Goal: Task Accomplishment & Management: Use online tool/utility

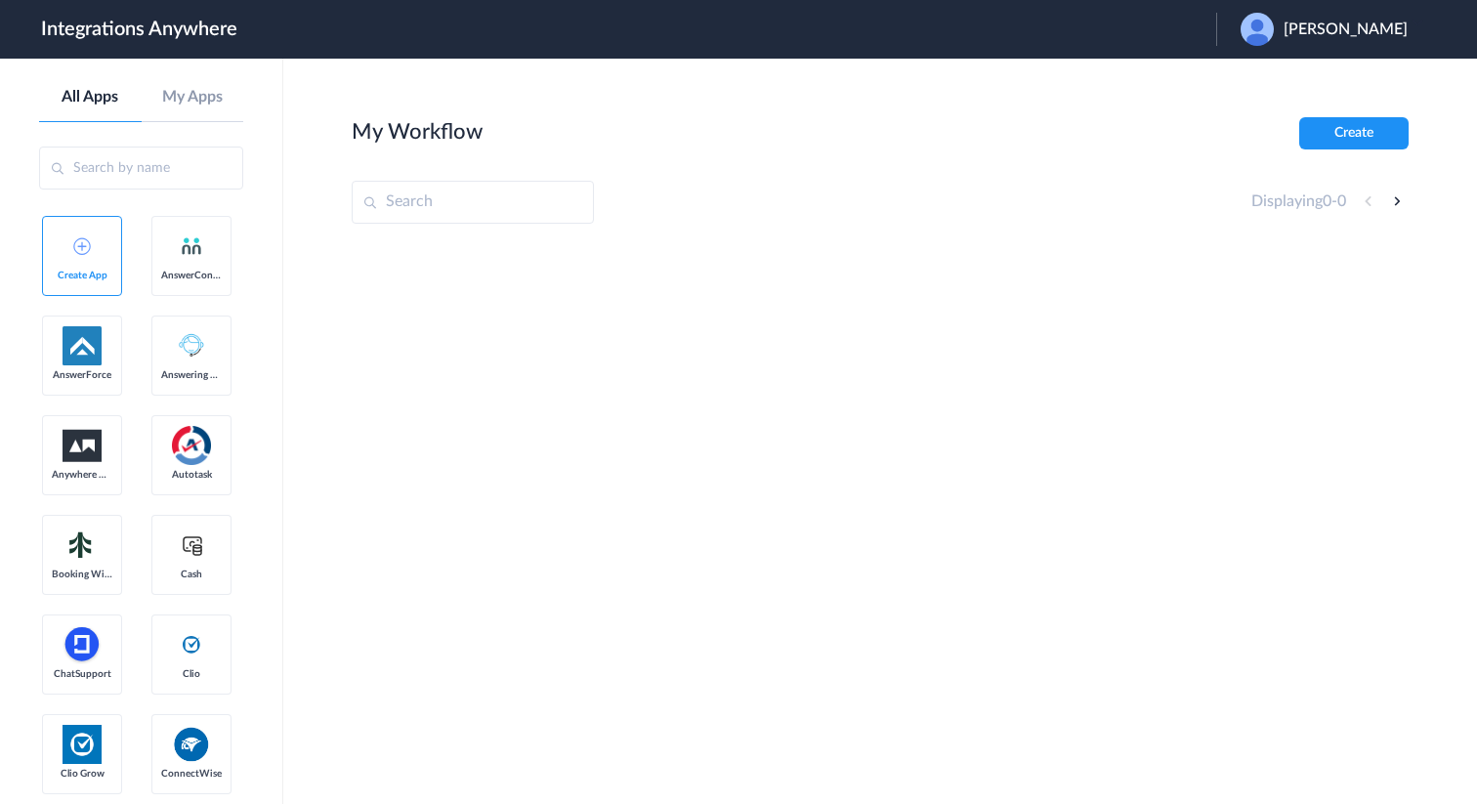
click at [1353, 30] on span "Robert Brunner" at bounding box center [1346, 30] width 124 height 19
click at [1299, 78] on li "Logout" at bounding box center [1322, 80] width 211 height 36
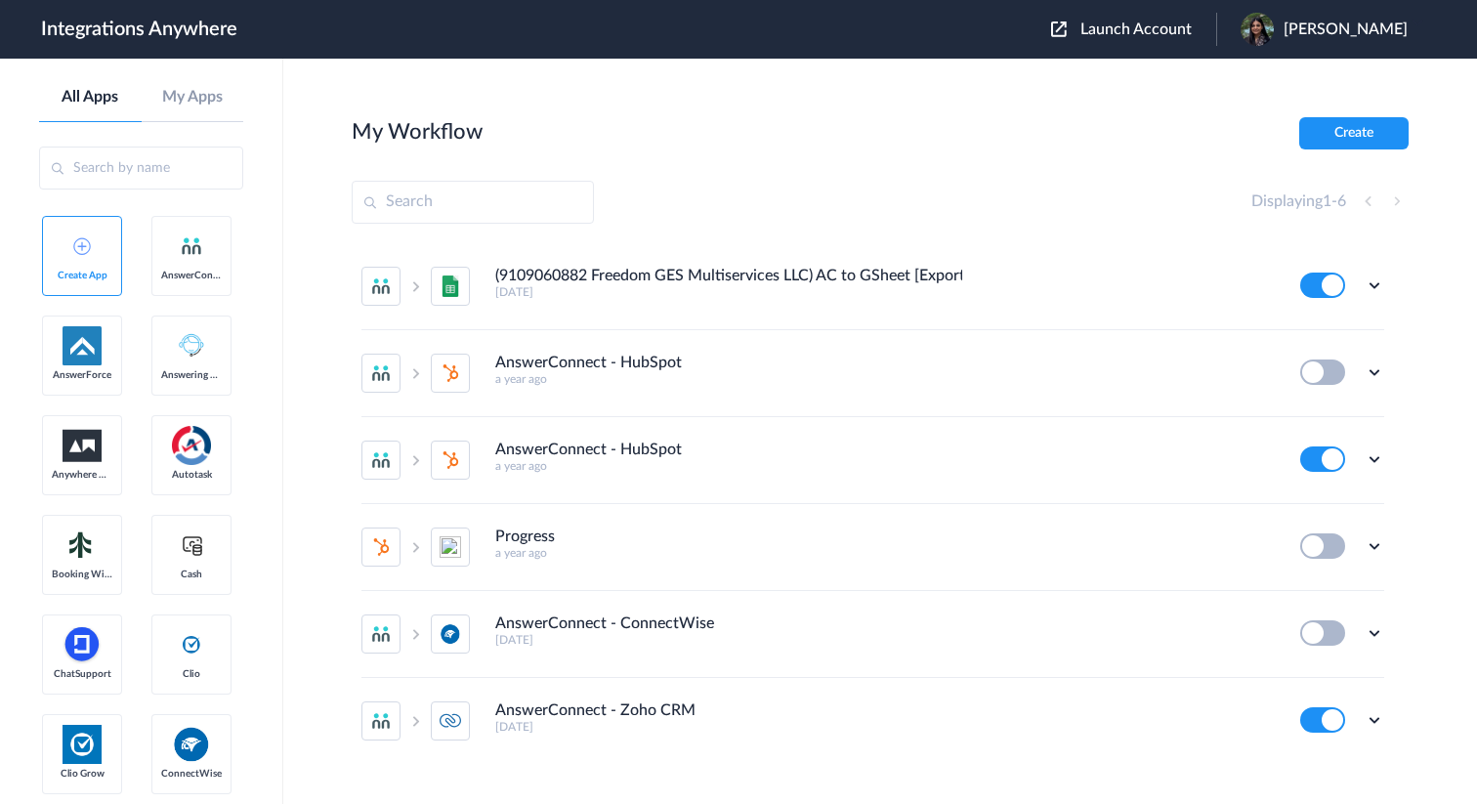
click at [1166, 32] on span "Launch Account" at bounding box center [1136, 29] width 111 height 16
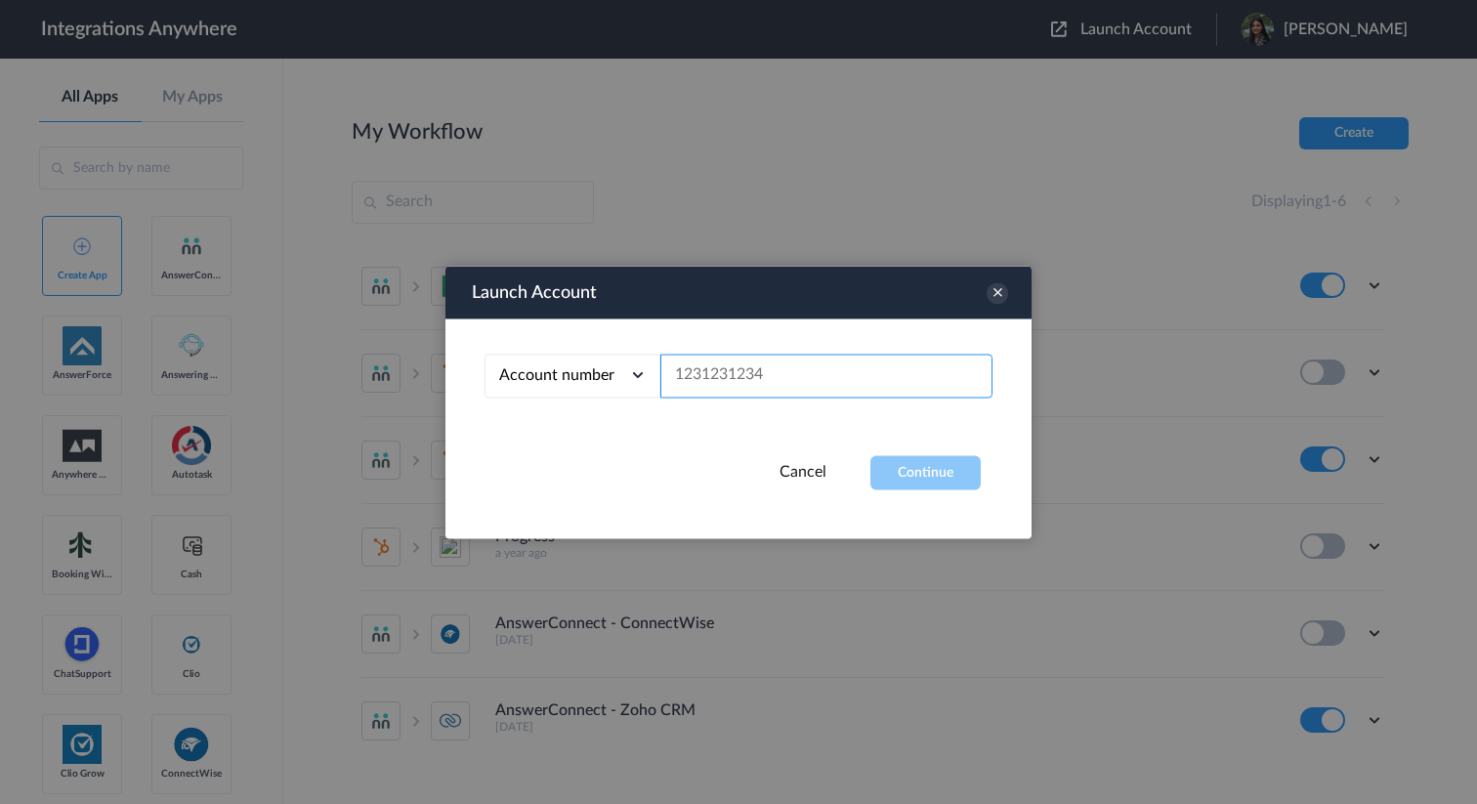
click at [834, 367] on input "text" at bounding box center [827, 376] width 332 height 44
paste input "8777290865"
type input "8777290865"
click at [942, 478] on button "Continue" at bounding box center [926, 472] width 110 height 34
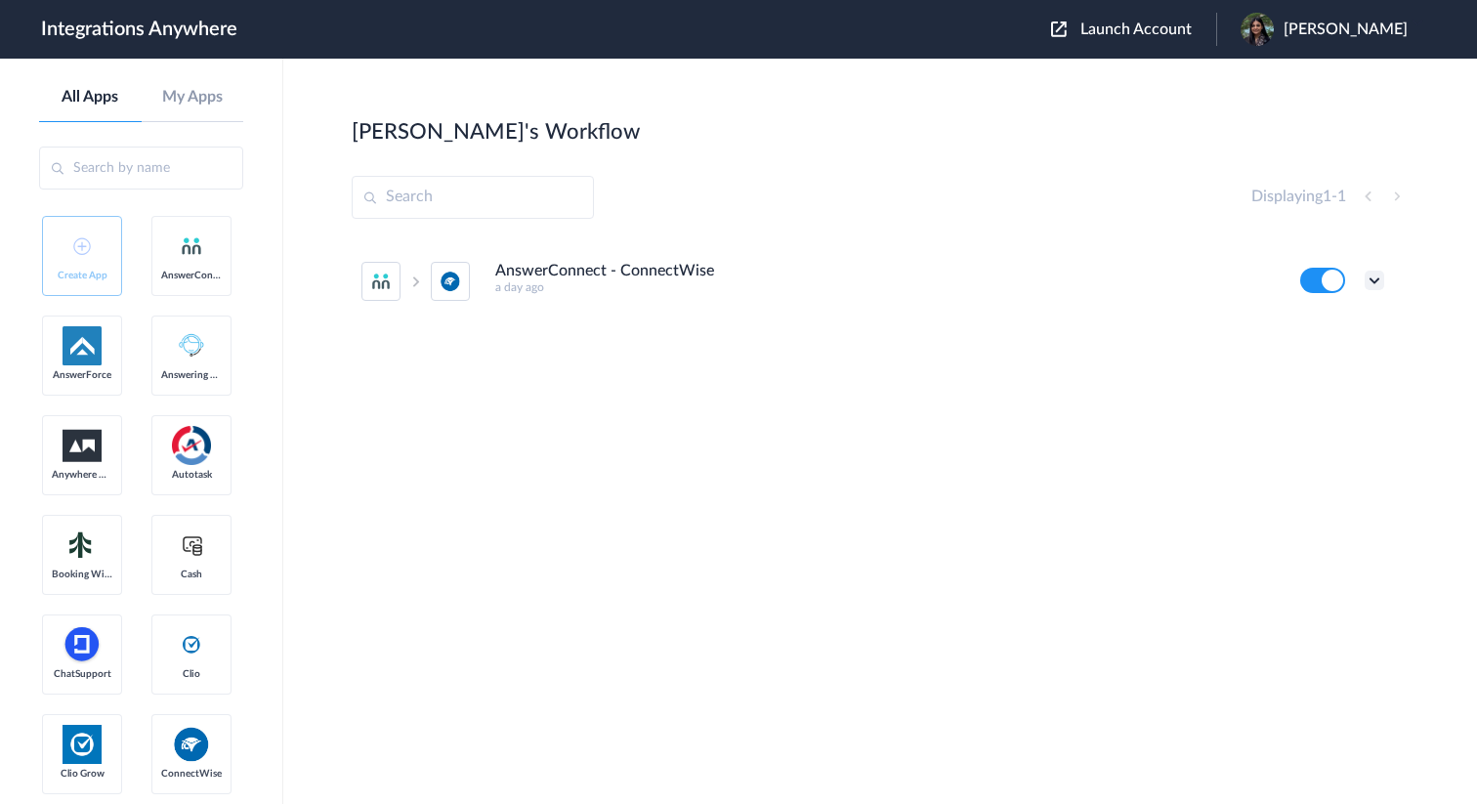
click at [1370, 275] on icon at bounding box center [1375, 281] width 20 height 20
click at [1320, 323] on li "Edit" at bounding box center [1321, 326] width 127 height 36
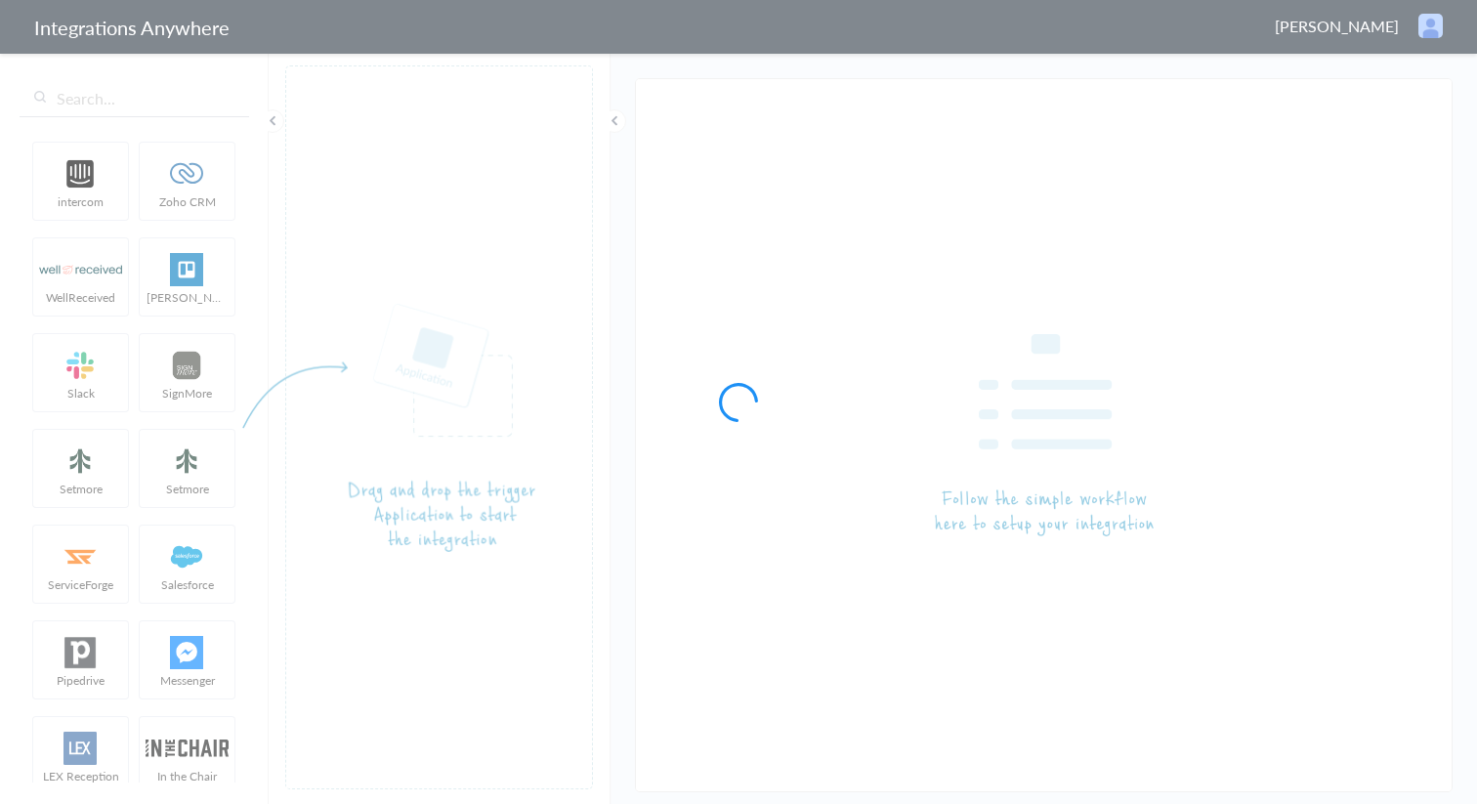
type input "AnswerConnect - ConnectWise"
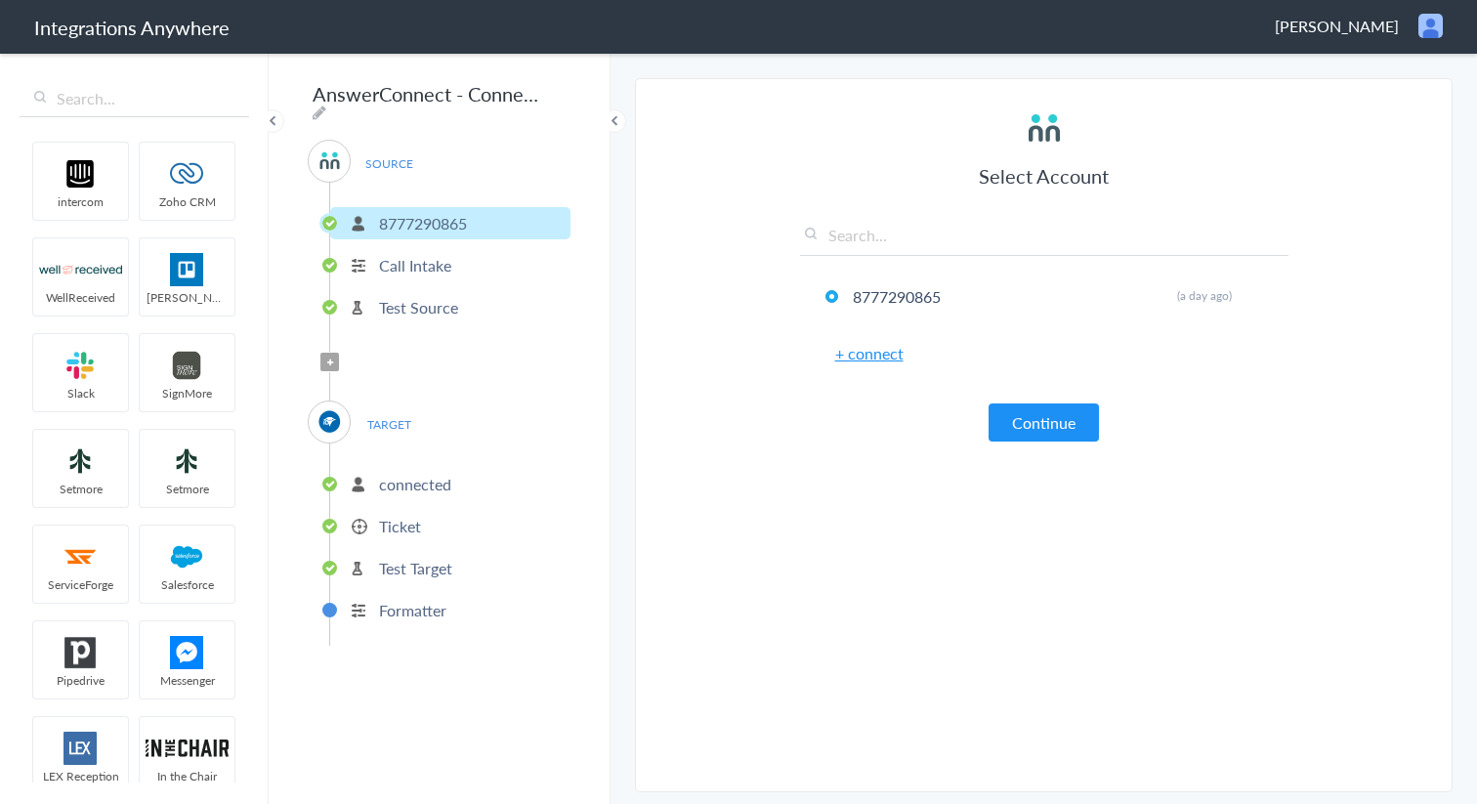
click at [394, 524] on p "Ticket" at bounding box center [400, 526] width 42 height 22
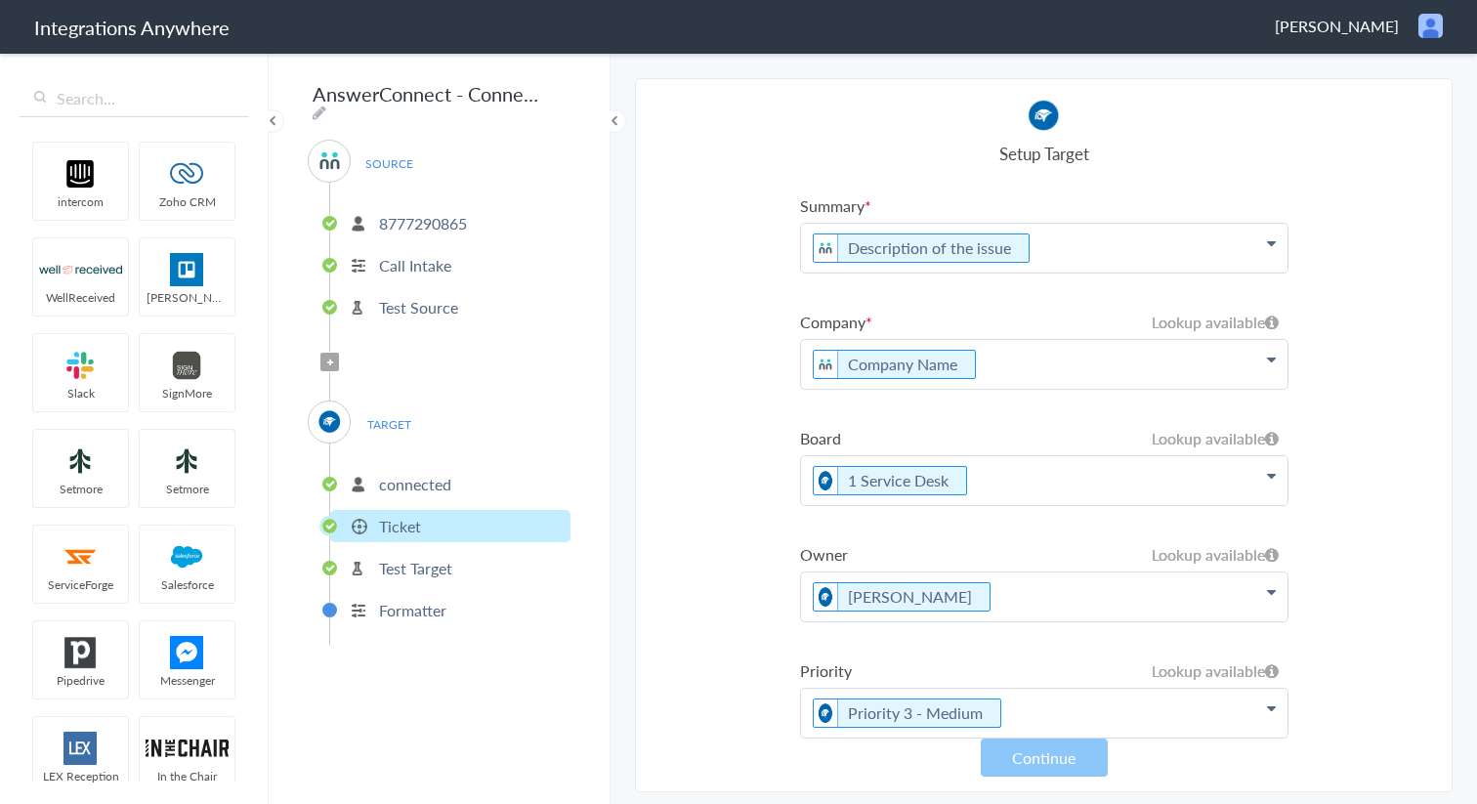
click at [1273, 251] on icon at bounding box center [1271, 243] width 9 height 16
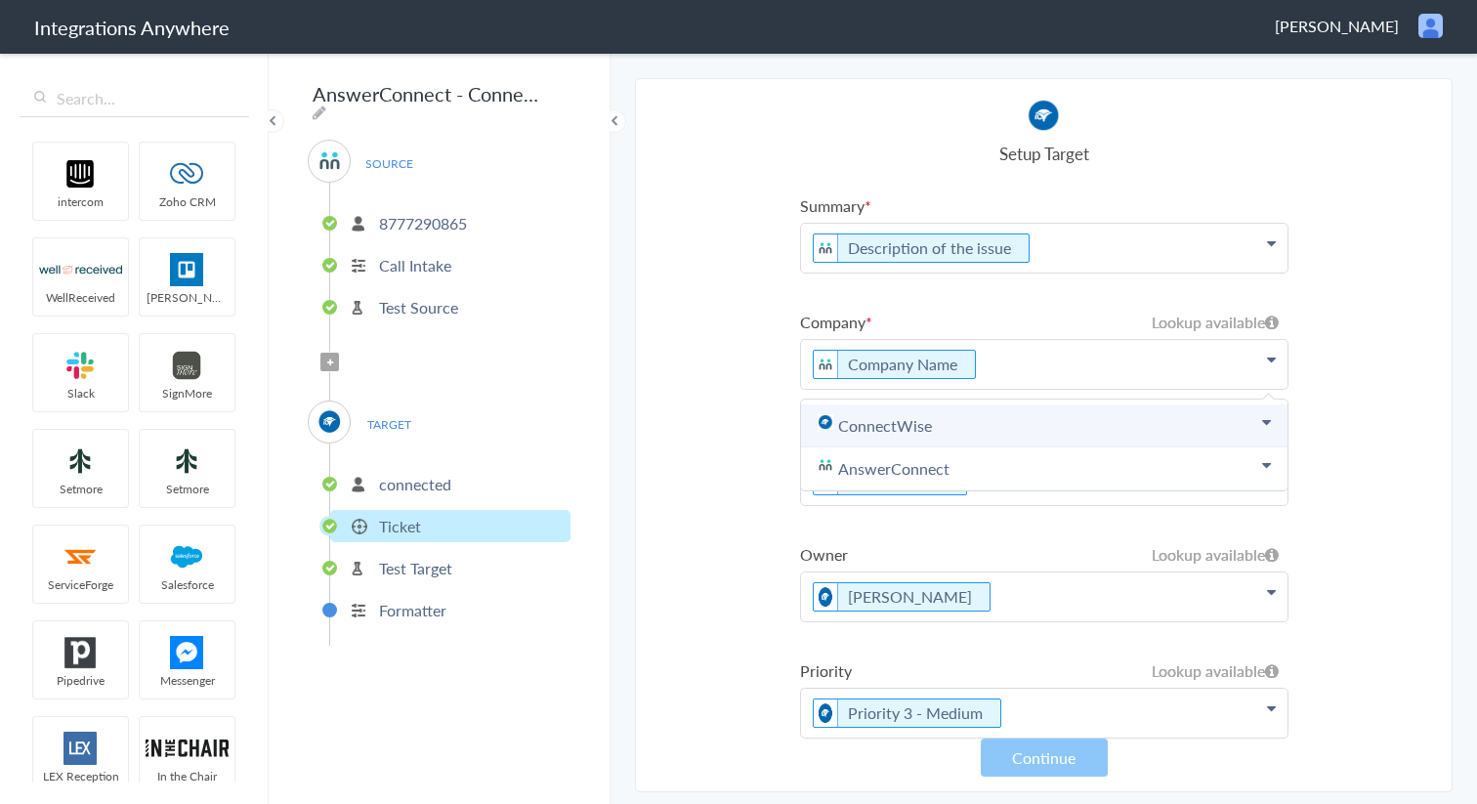
click at [1249, 429] on link "ConnectWise" at bounding box center [1044, 426] width 487 height 43
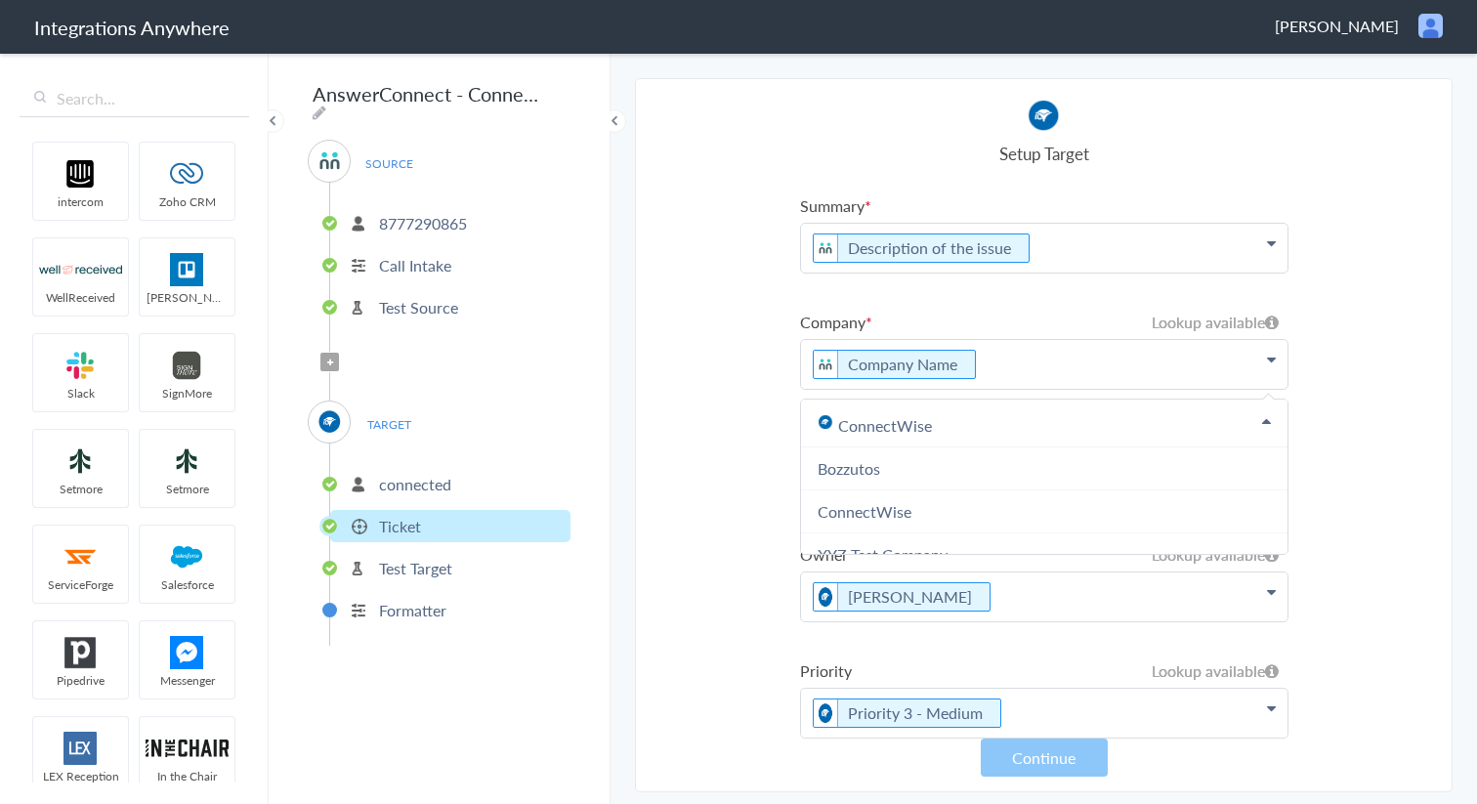
click at [1335, 360] on section "Select Account 8777290865 Rename Delete (a day ago) + connect Continue Setup So…" at bounding box center [1044, 435] width 818 height 714
click at [415, 474] on p "connected" at bounding box center [415, 484] width 72 height 22
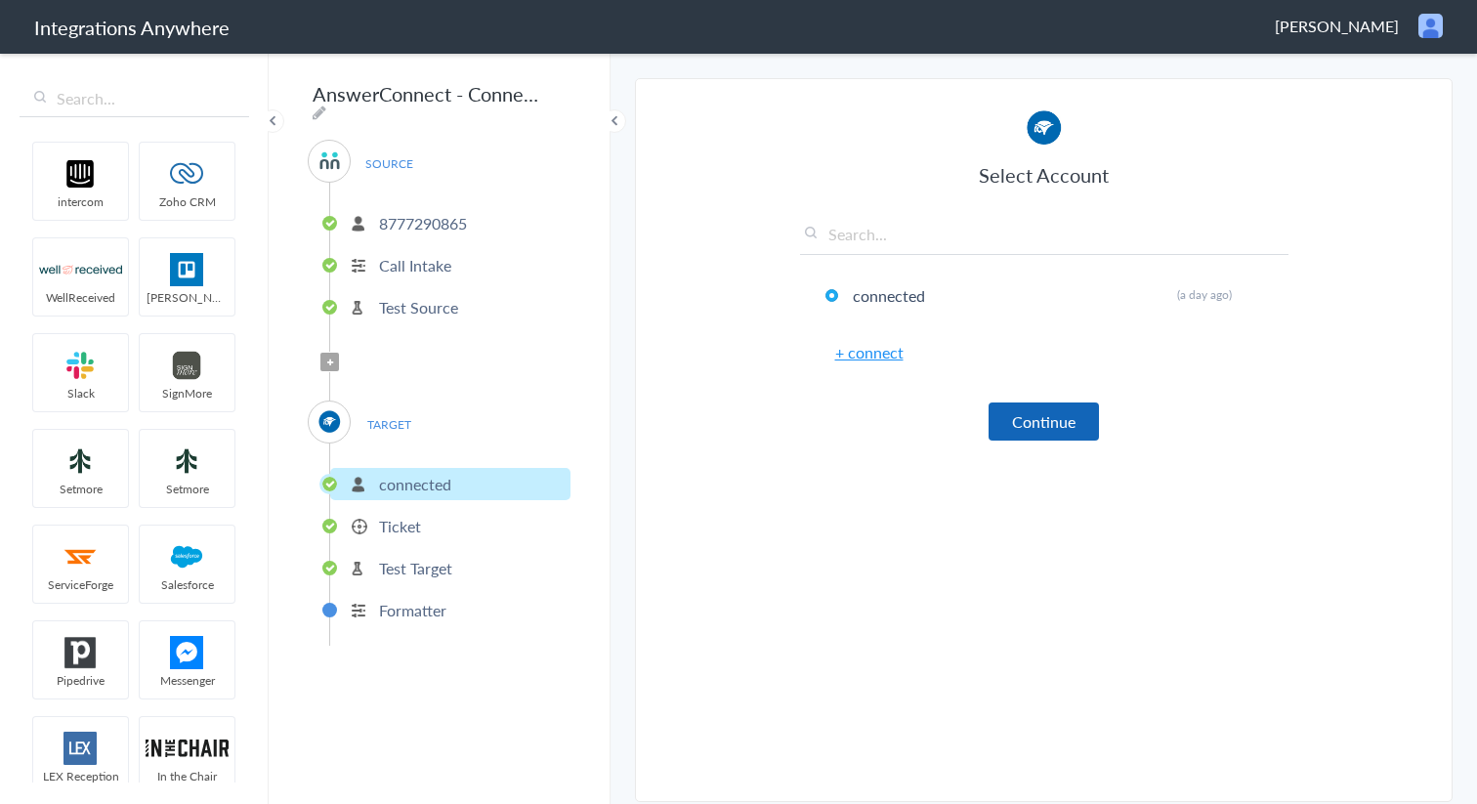
click at [1022, 420] on button "Continue" at bounding box center [1044, 422] width 110 height 38
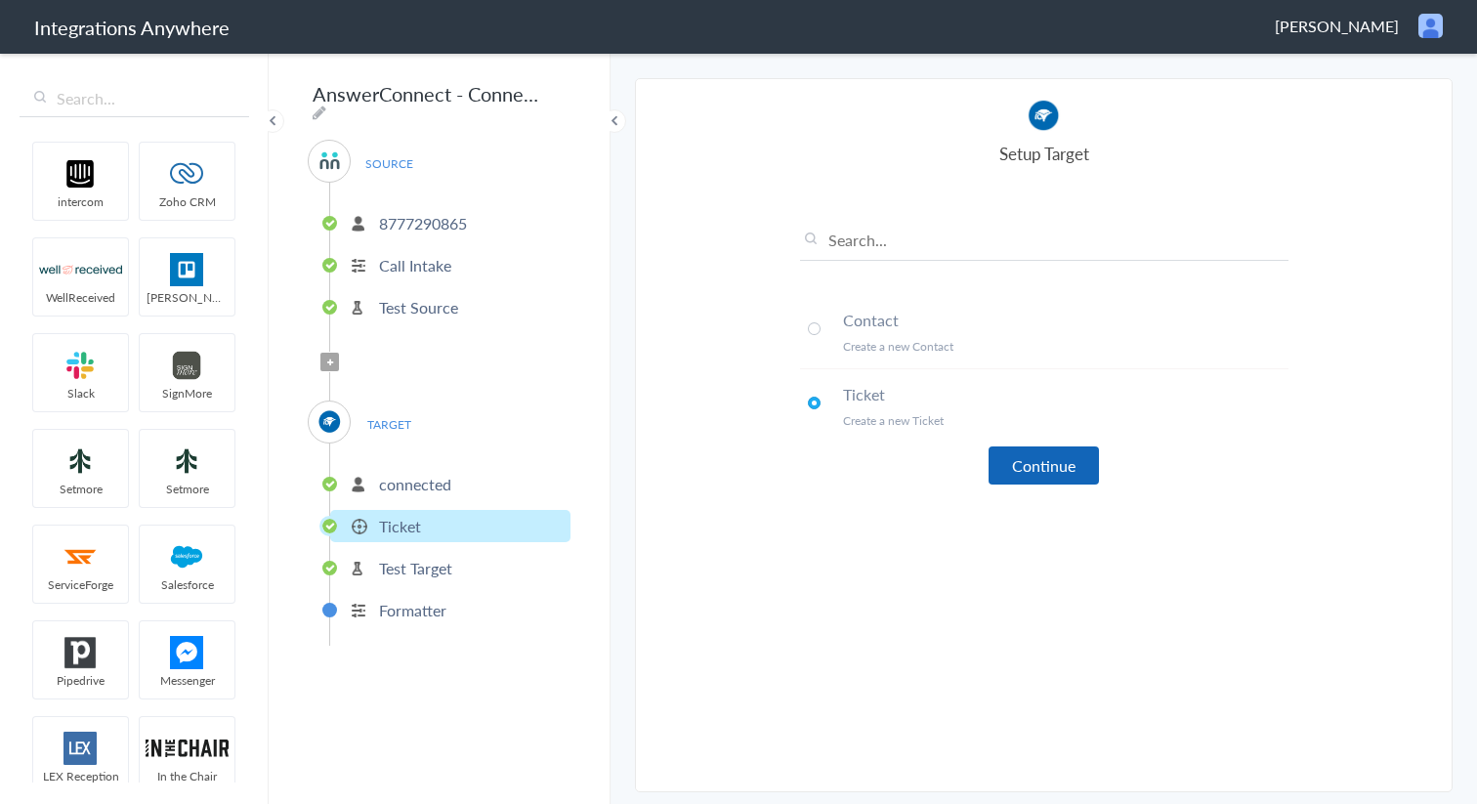
click at [1043, 474] on button "Continue" at bounding box center [1044, 466] width 110 height 38
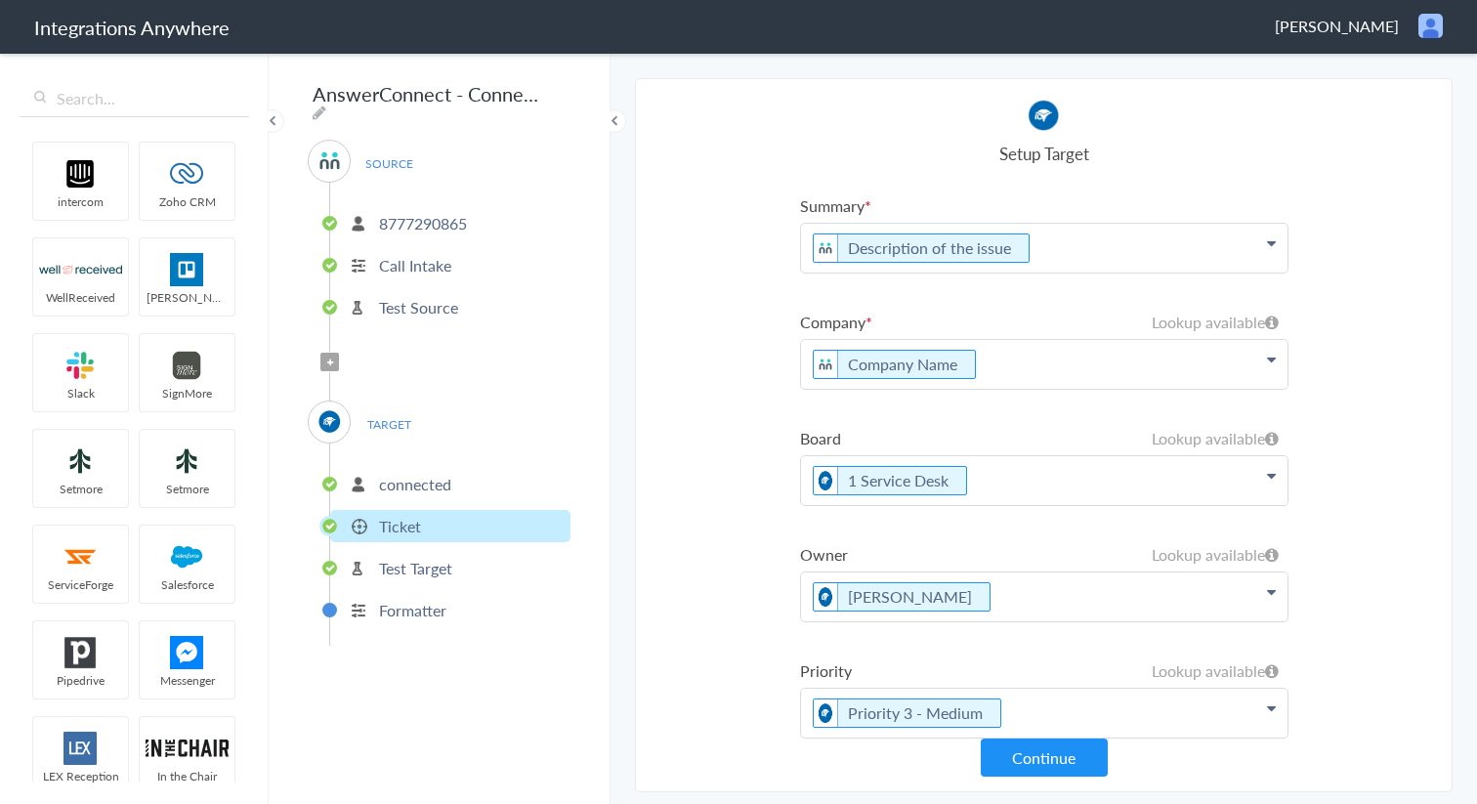
click at [1269, 251] on icon at bounding box center [1271, 243] width 9 height 16
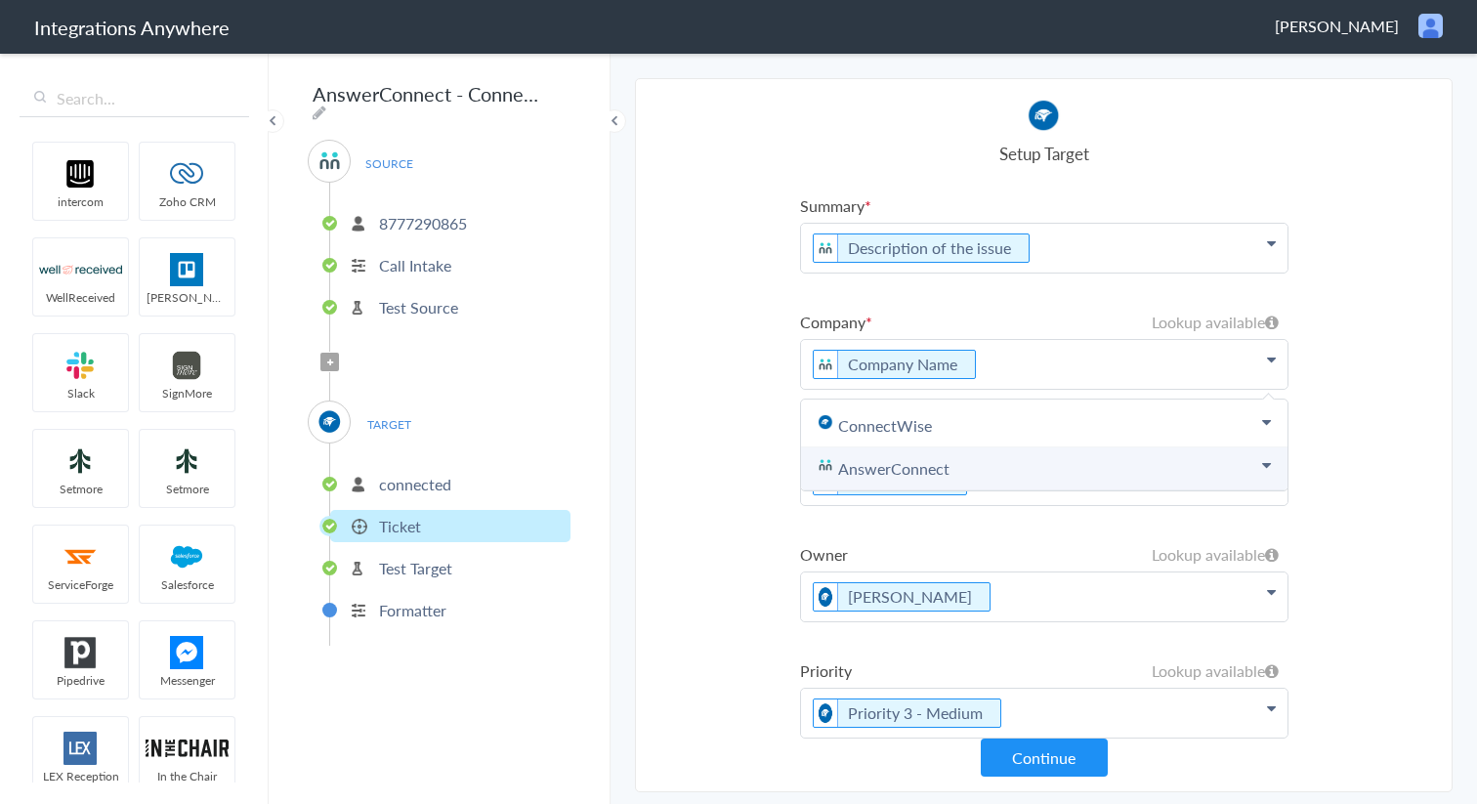
scroll to position [14, 0]
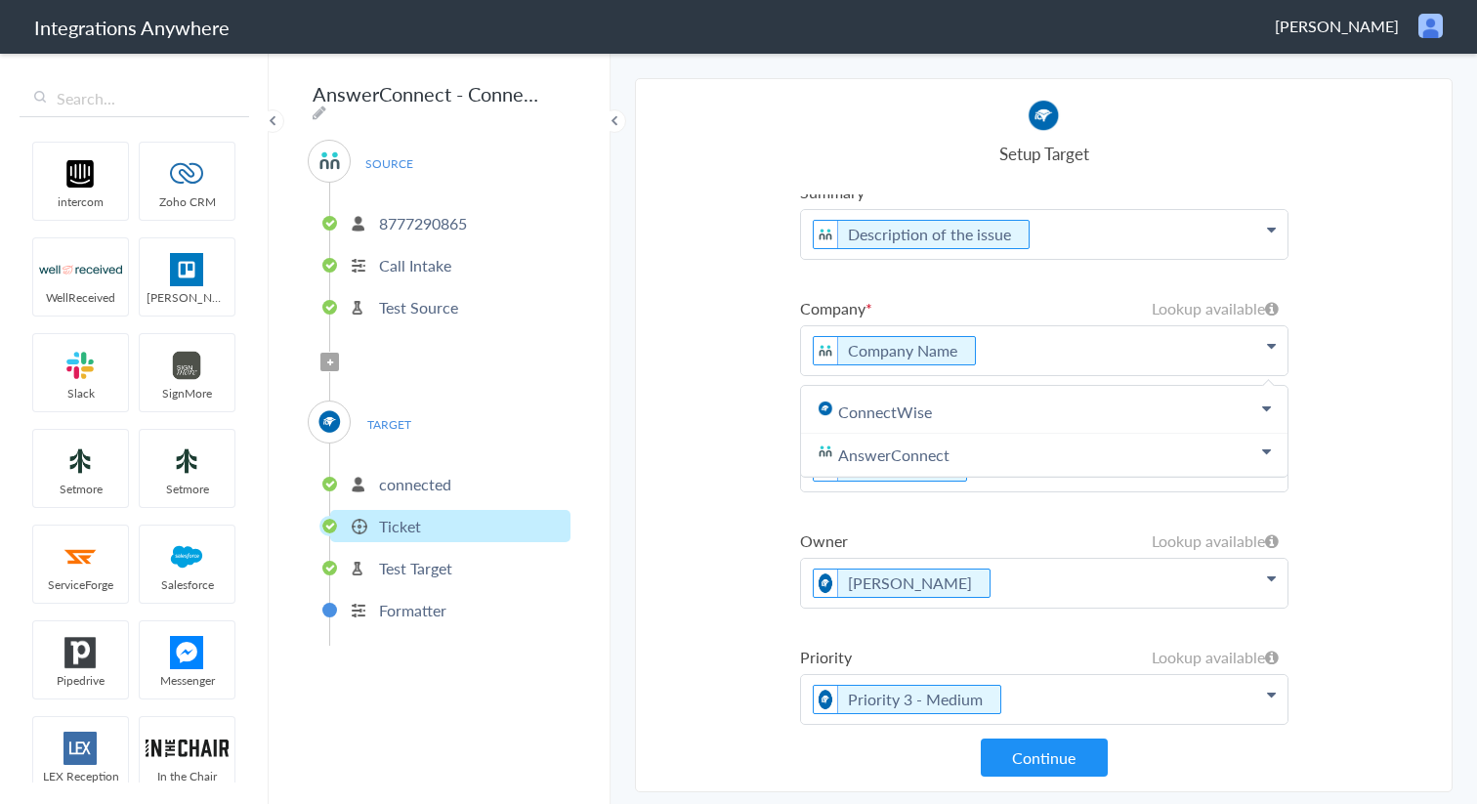
click at [441, 234] on ul "8777290865 Call Intake Test Source" at bounding box center [449, 263] width 241 height 160
click at [437, 225] on p "8777290865" at bounding box center [423, 223] width 88 height 22
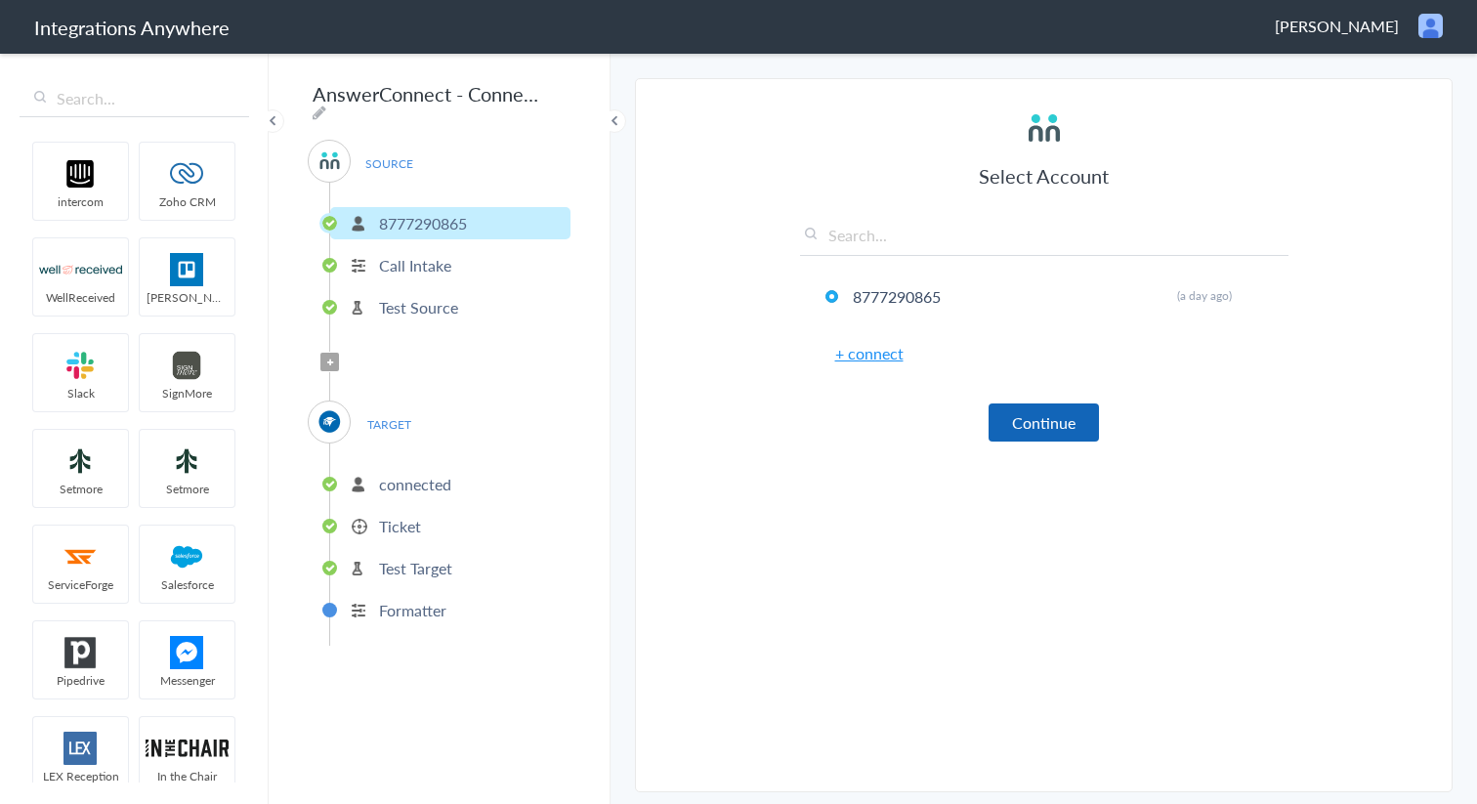
click at [1038, 422] on button "Continue" at bounding box center [1044, 423] width 110 height 38
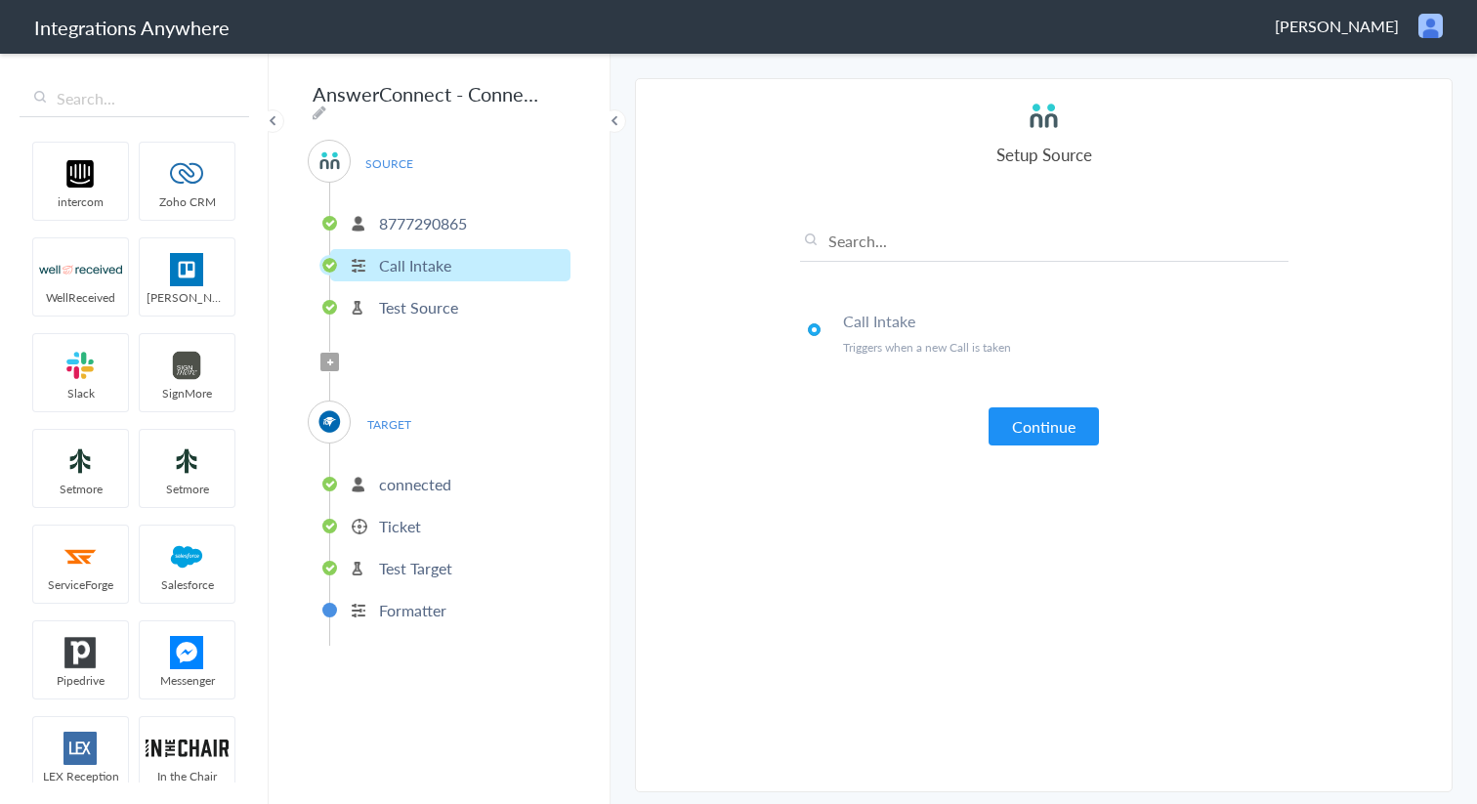
click at [1038, 422] on button "Continue" at bounding box center [1044, 426] width 110 height 38
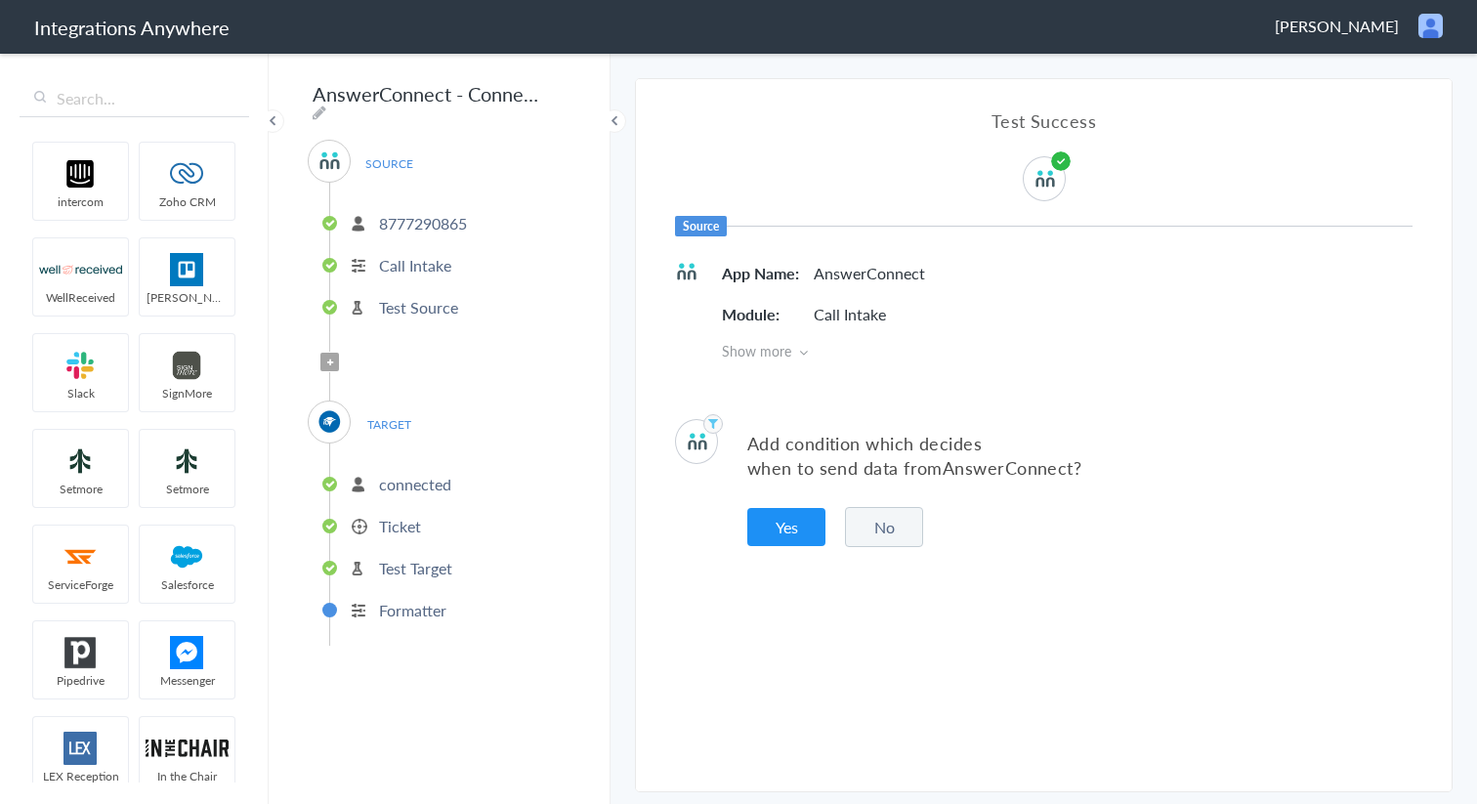
click at [911, 527] on button "No" at bounding box center [884, 527] width 78 height 40
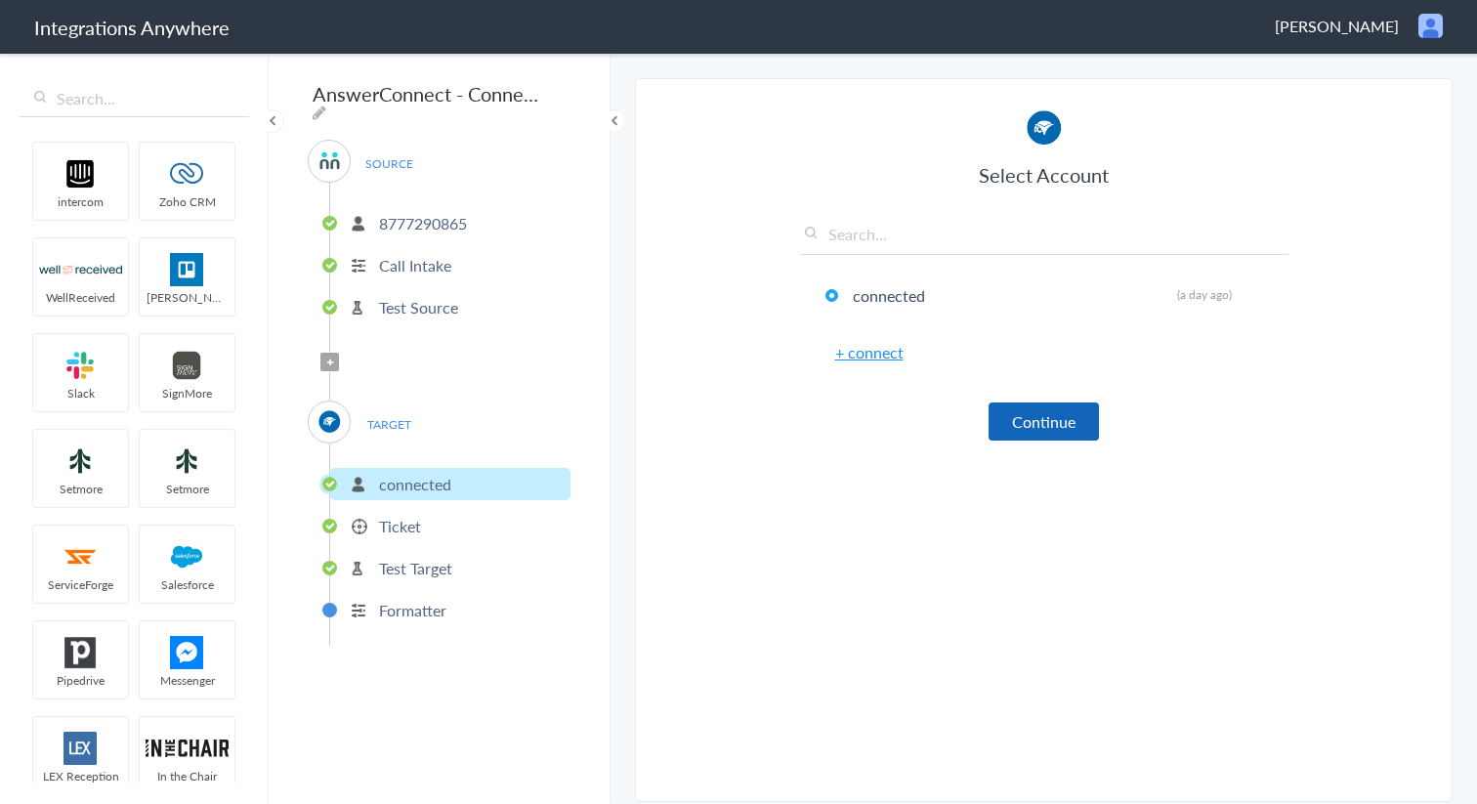
click at [1018, 432] on button "Continue" at bounding box center [1044, 422] width 110 height 38
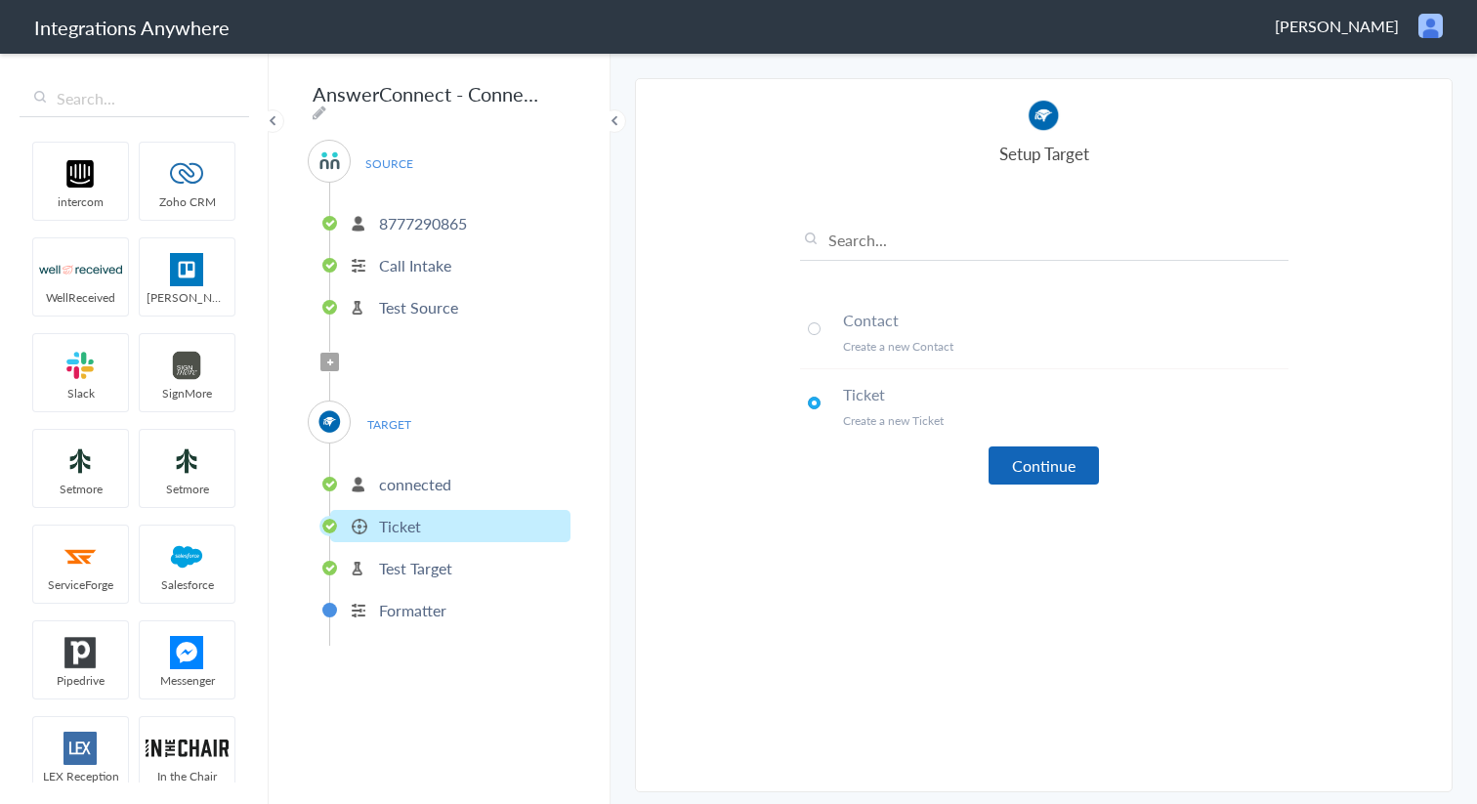
click at [1025, 455] on button "Continue" at bounding box center [1044, 466] width 110 height 38
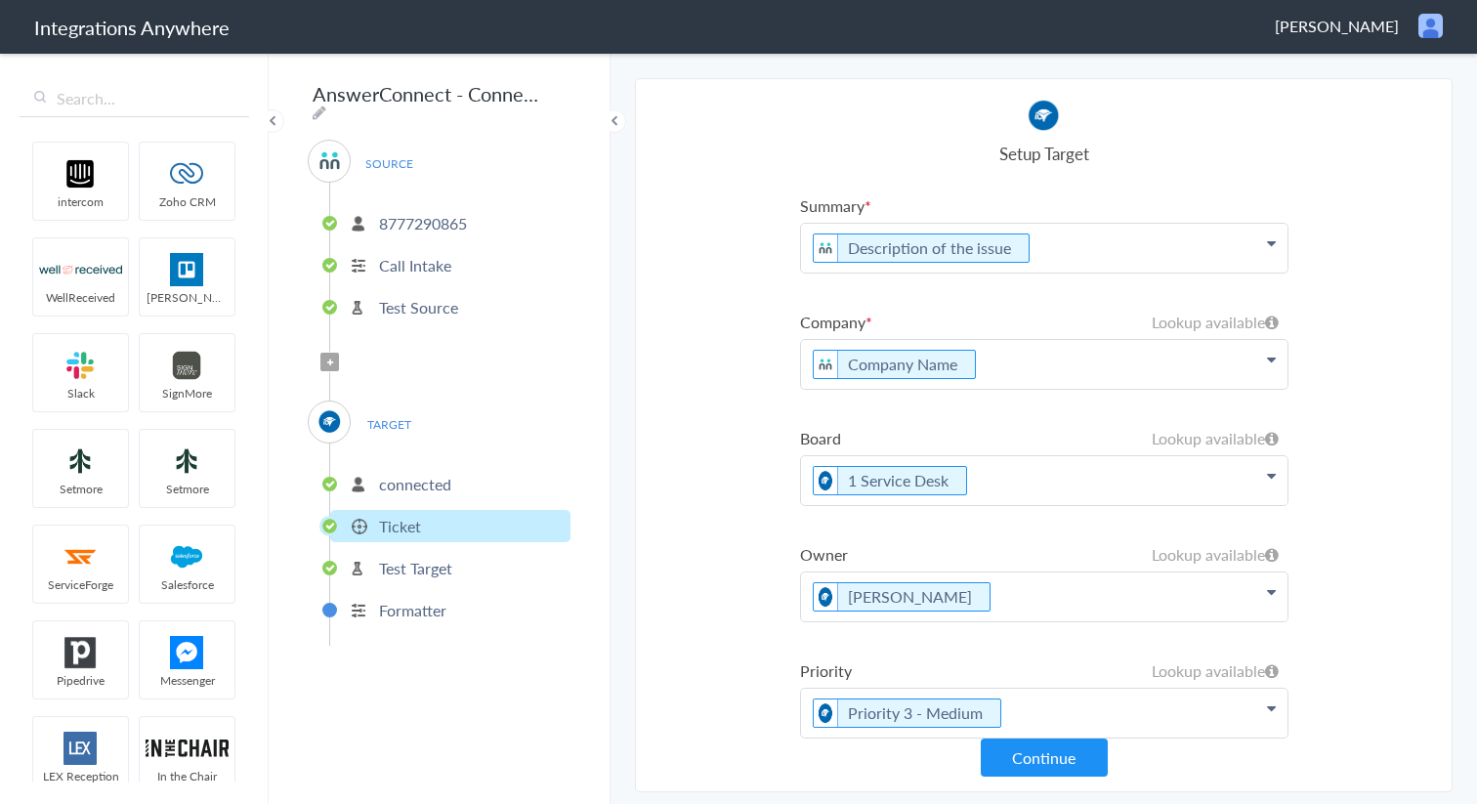
click at [1275, 273] on p "Company Name" at bounding box center [1044, 248] width 487 height 49
click at [1271, 251] on icon at bounding box center [1271, 243] width 9 height 16
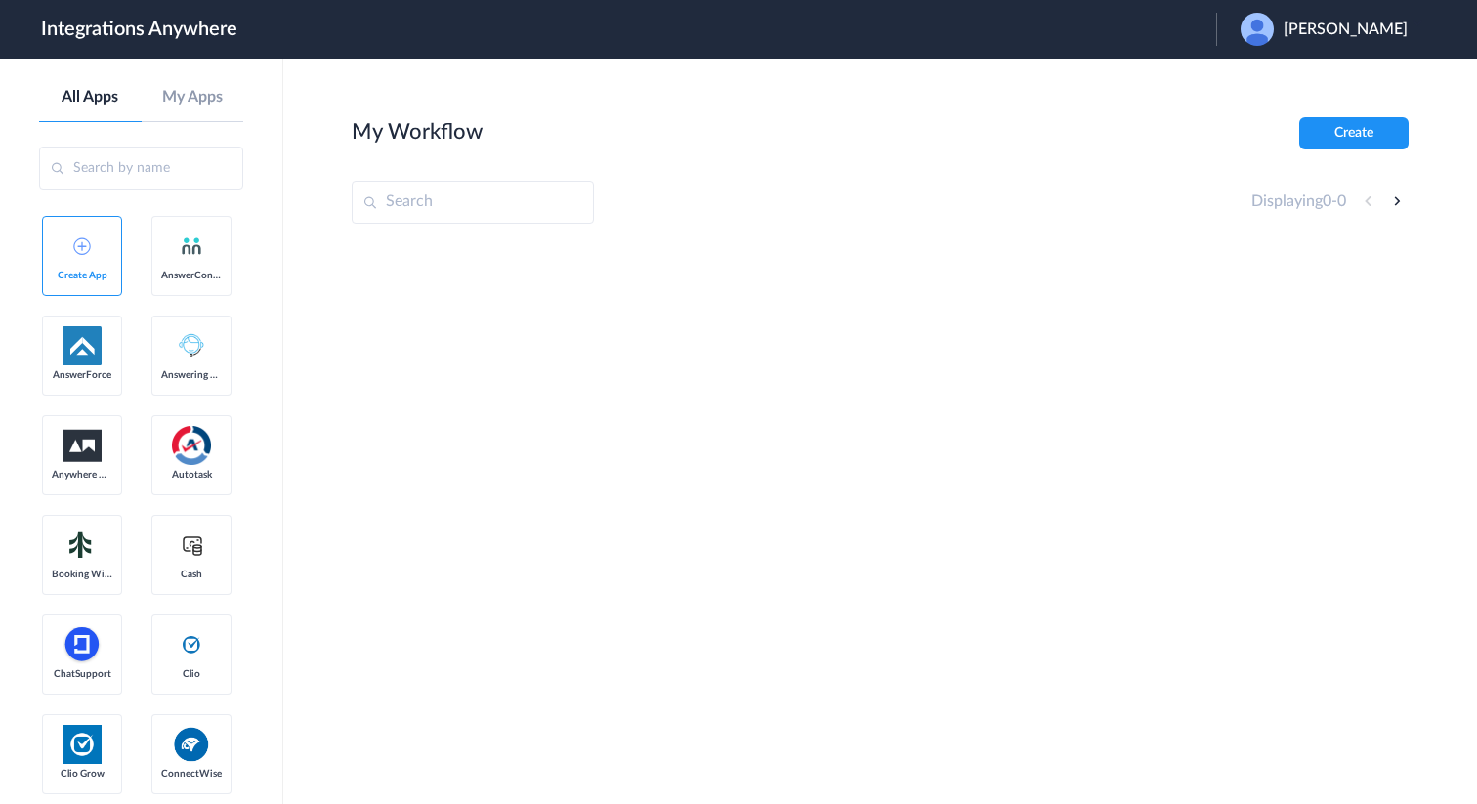
click at [1370, 12] on header "Integrations Anywhere Launch Account [PERSON_NAME] My Account Logout" at bounding box center [738, 29] width 1477 height 59
click at [1364, 21] on span "Robert Brunner" at bounding box center [1346, 30] width 124 height 19
click at [1316, 73] on li "Logout" at bounding box center [1322, 80] width 211 height 36
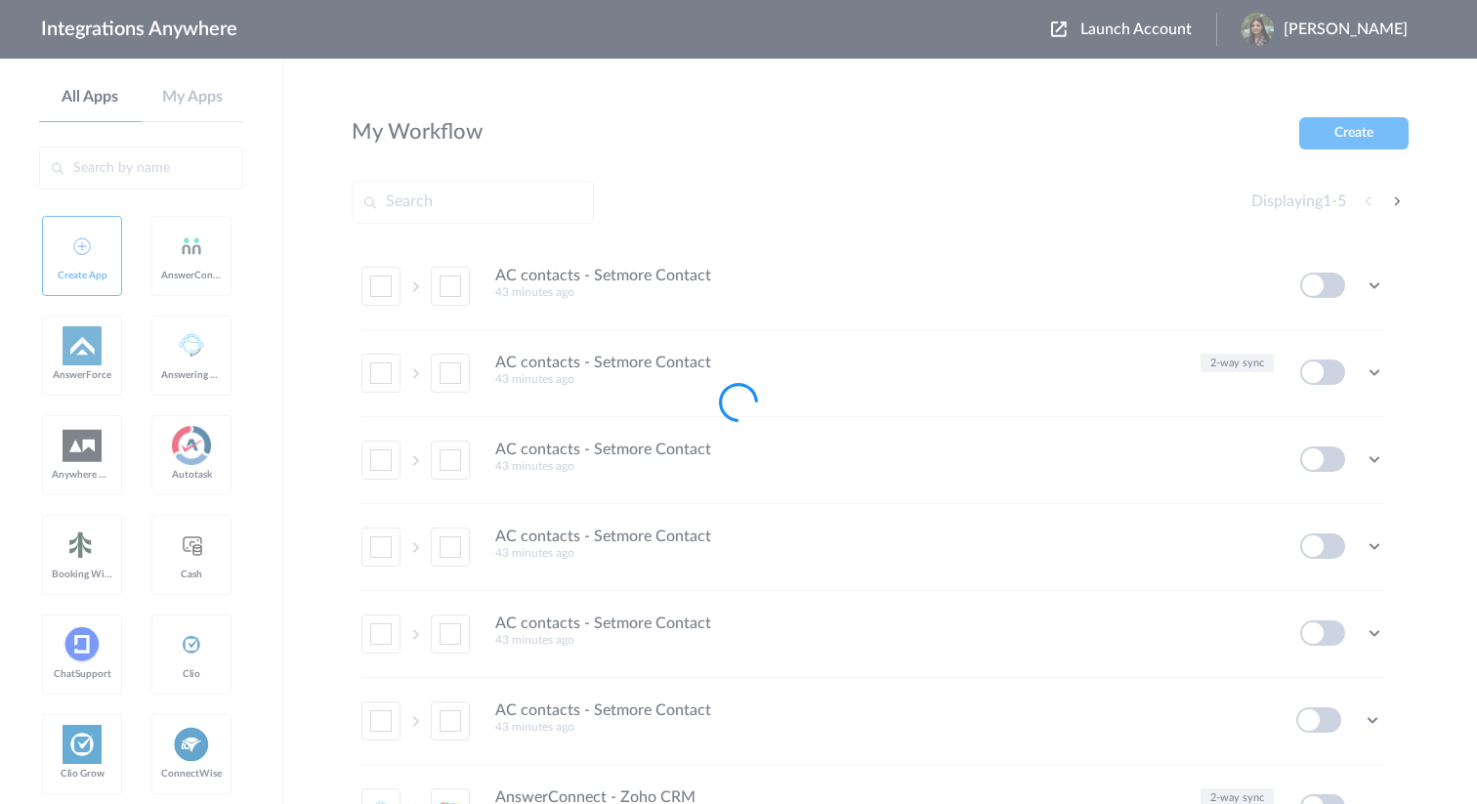
click at [1156, 0] on body "Integrations Anywhere Launch Account [PERSON_NAME] My Account Logout All Apps M…" at bounding box center [738, 0] width 1477 height 0
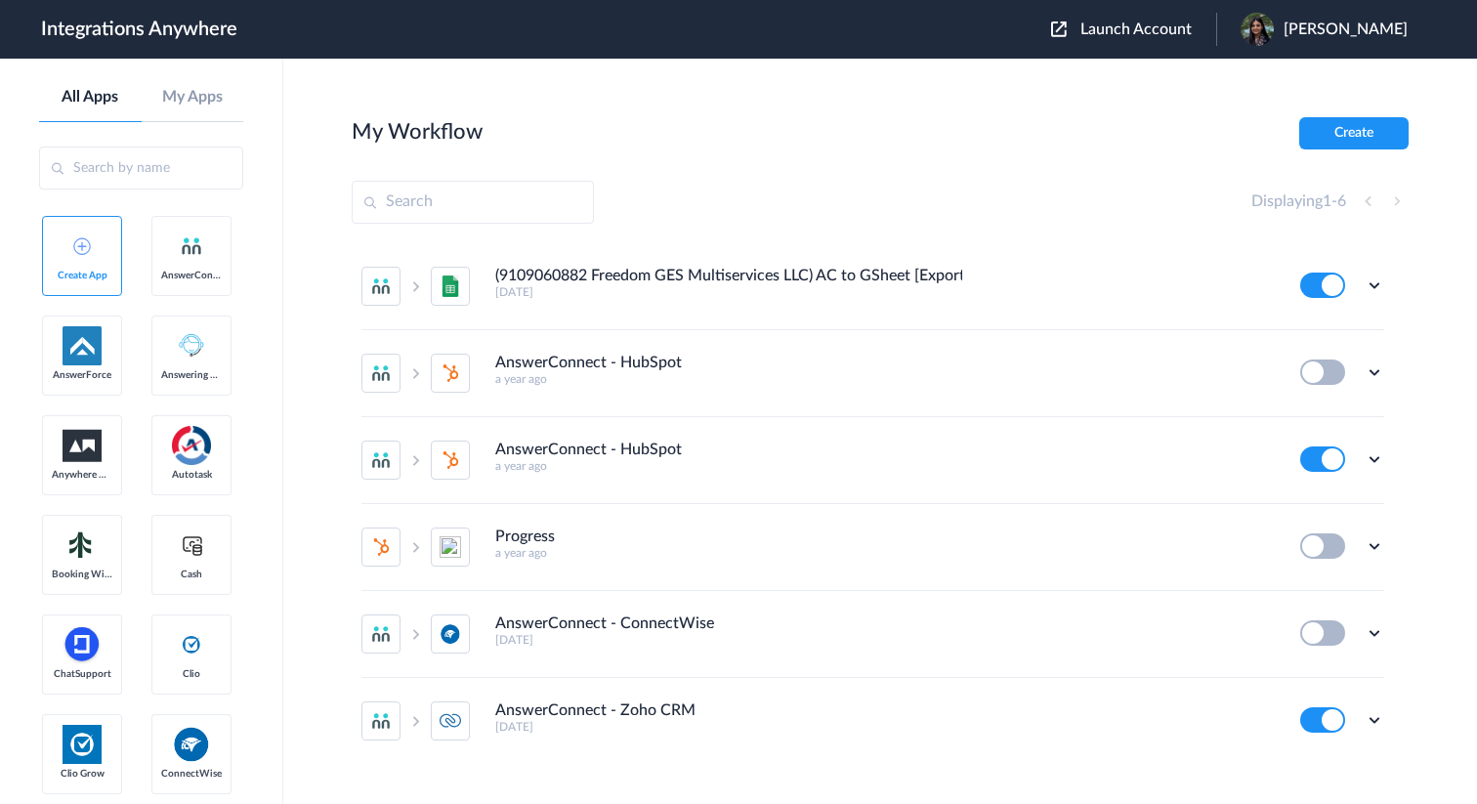
click at [1156, 27] on span "Launch Account" at bounding box center [1136, 29] width 111 height 16
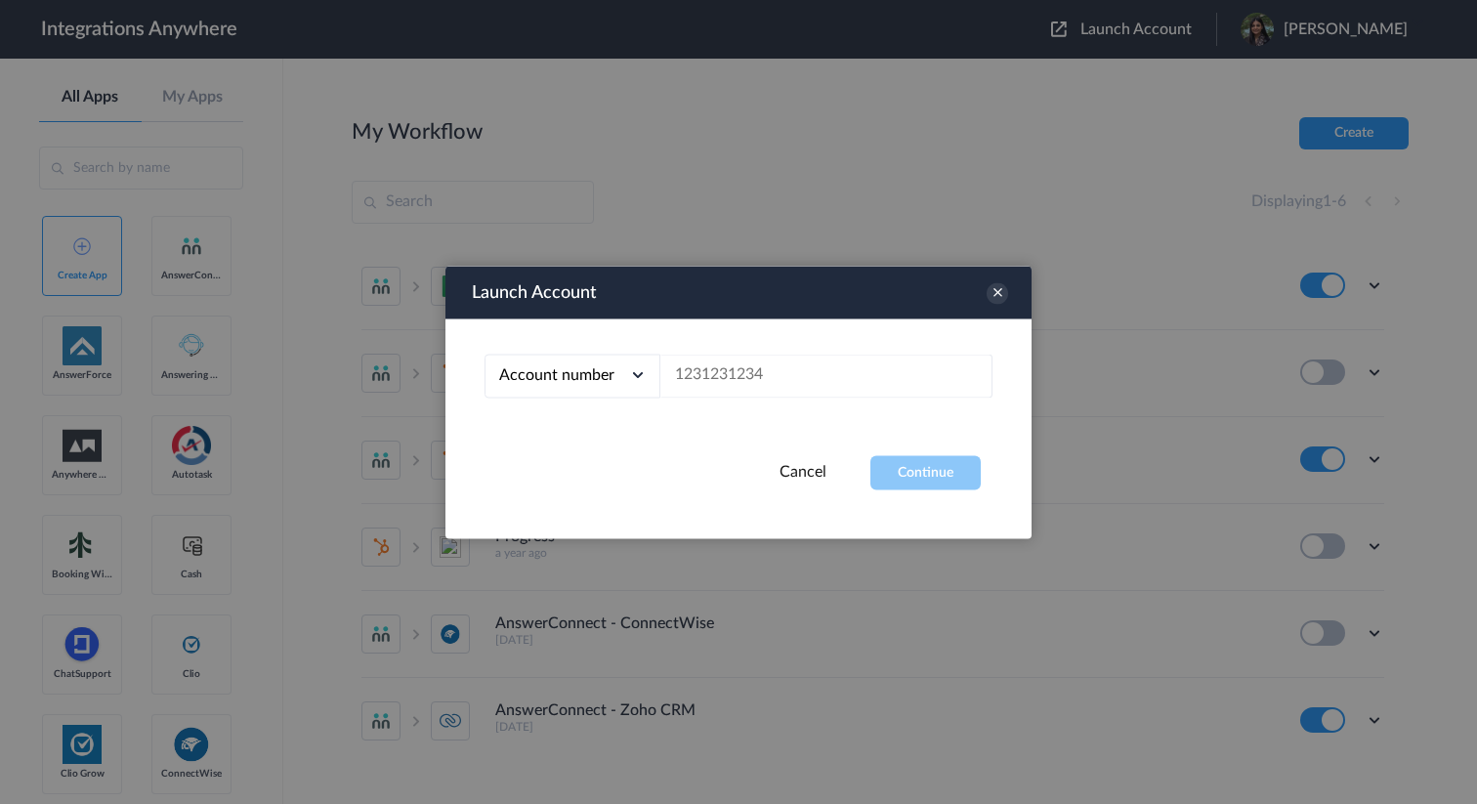
click at [727, 400] on div "Account number Account number Email address" at bounding box center [739, 387] width 586 height 137
click at [749, 384] on input "text" at bounding box center [827, 376] width 332 height 44
paste input "8777290865"
type input "8777290865"
click at [915, 479] on button "Continue" at bounding box center [926, 472] width 110 height 34
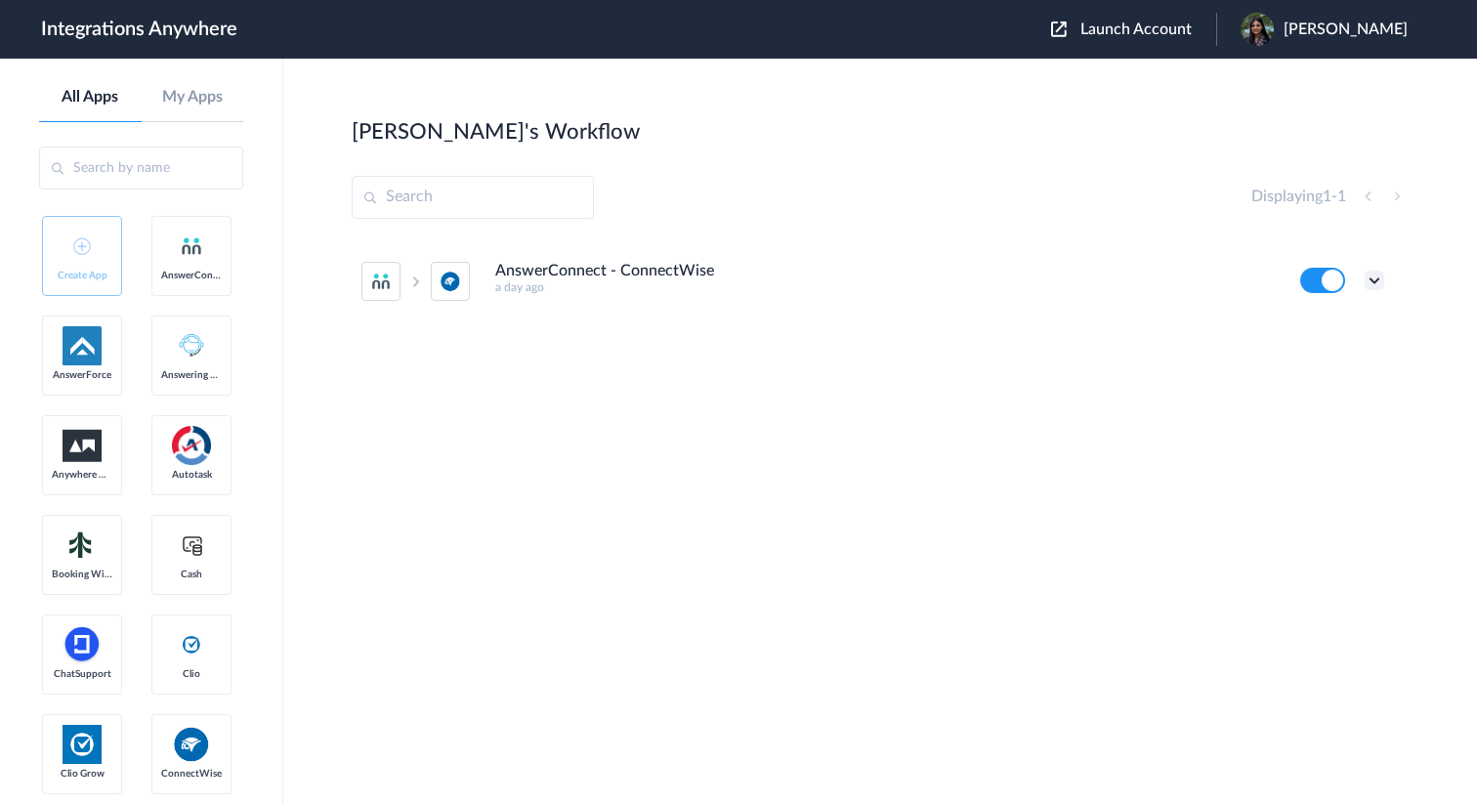
click at [1369, 279] on icon at bounding box center [1375, 281] width 20 height 20
click at [1321, 317] on li "Edit" at bounding box center [1321, 326] width 127 height 36
click at [1375, 277] on icon at bounding box center [1375, 281] width 20 height 20
click at [1360, 355] on link "Task history" at bounding box center [1319, 362] width 94 height 14
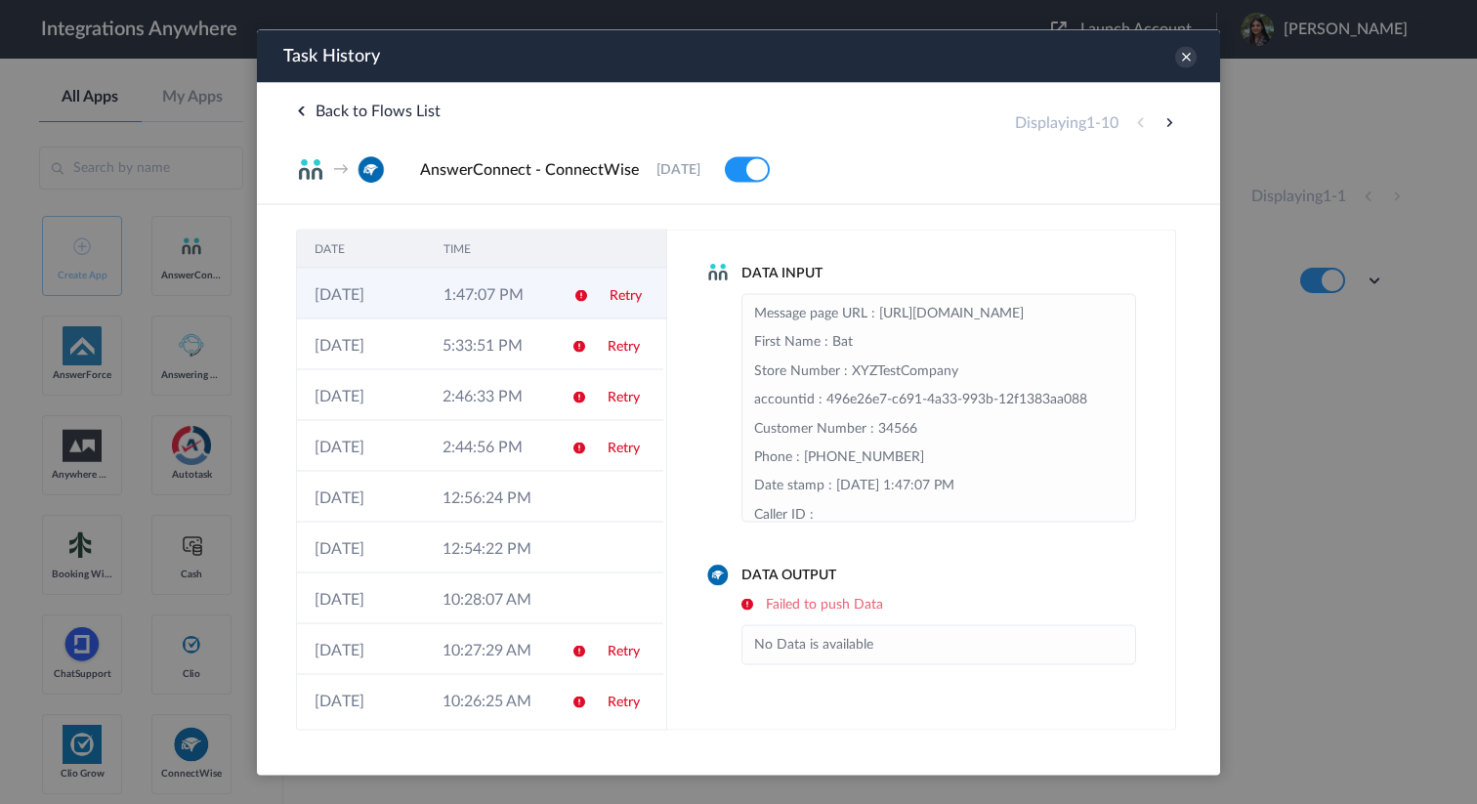
click at [568, 314] on td at bounding box center [574, 293] width 37 height 51
click at [568, 313] on td at bounding box center [572, 293] width 37 height 51
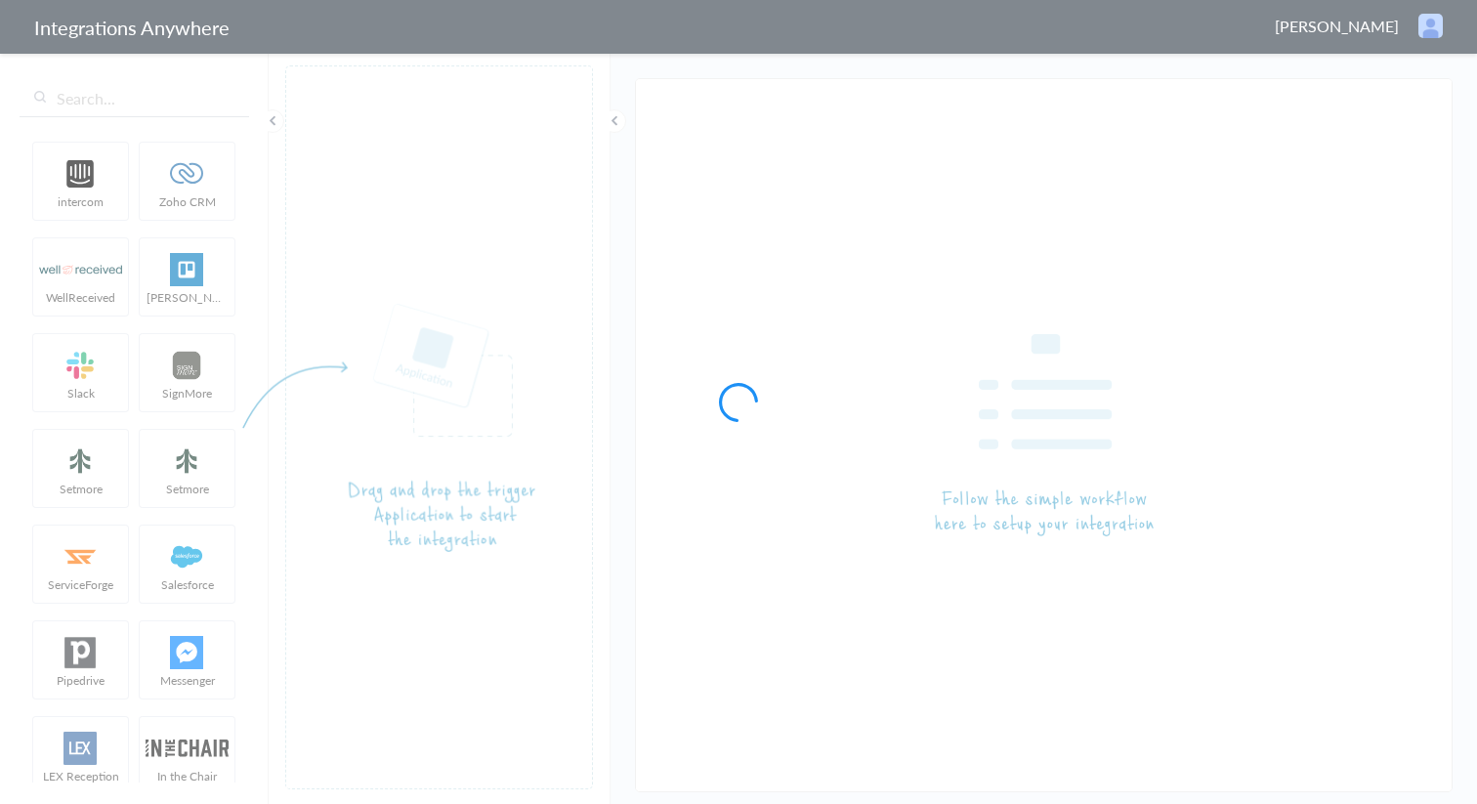
type input "AnswerConnect - ConnectWise"
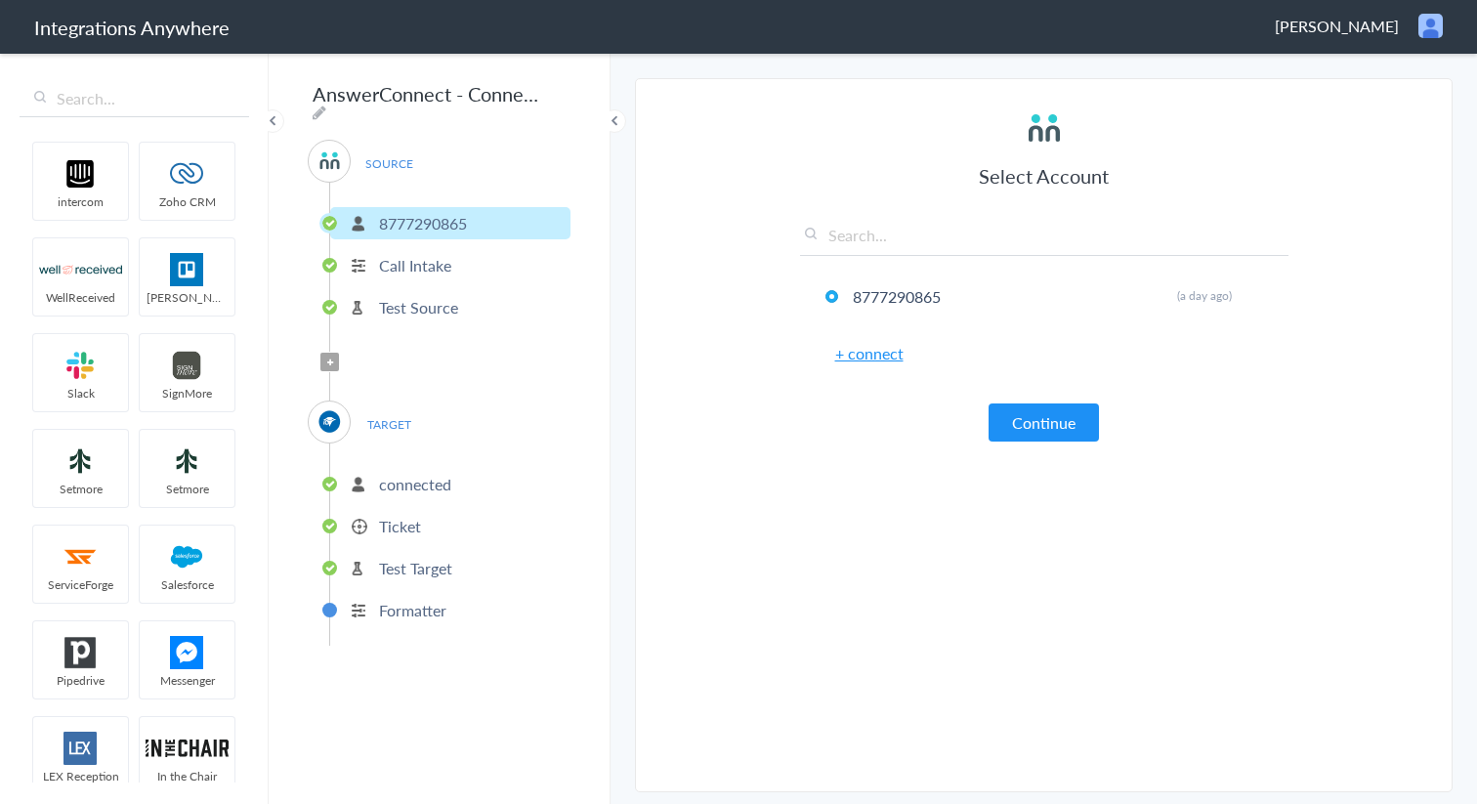
click at [429, 557] on p "Test Target" at bounding box center [415, 568] width 73 height 22
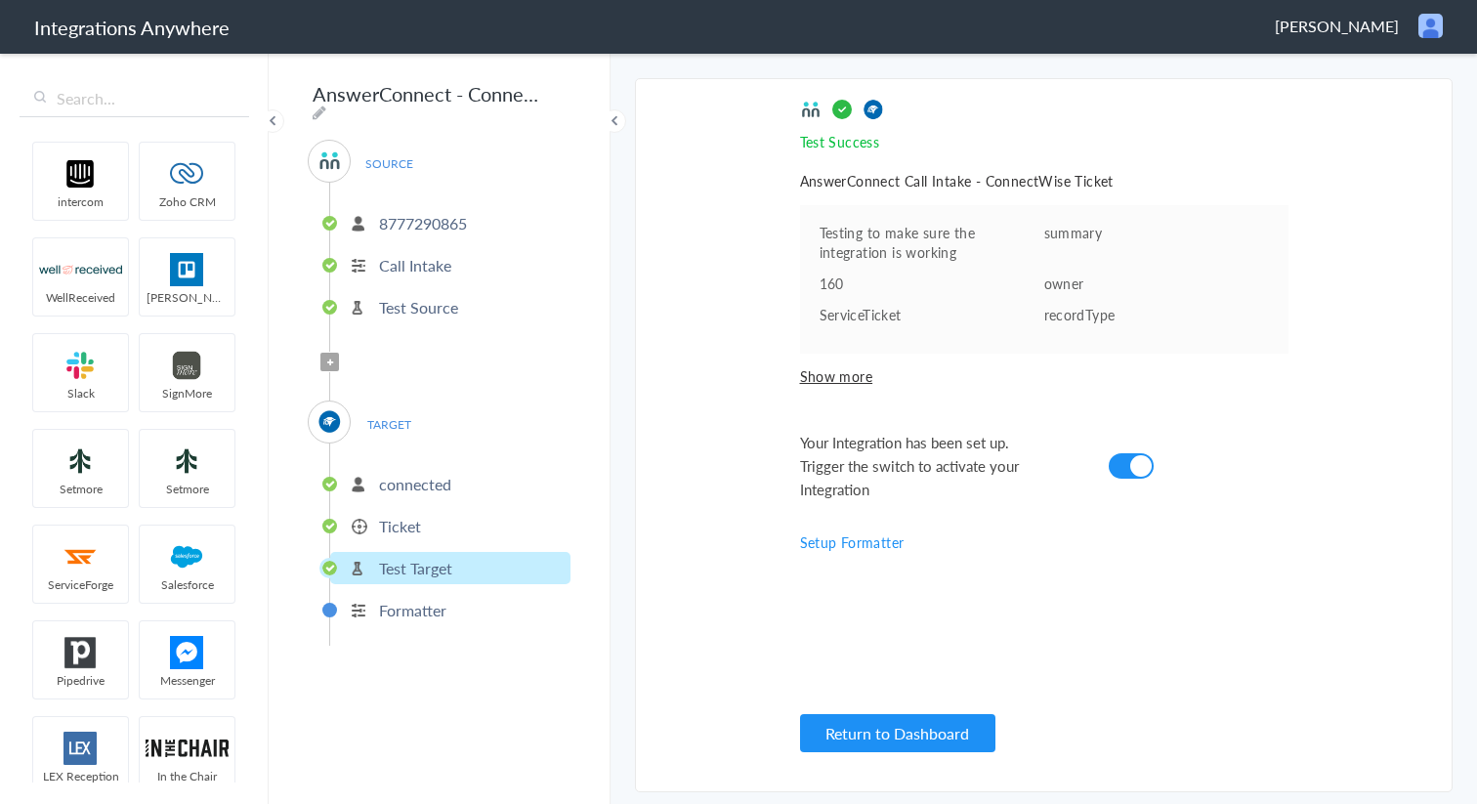
click at [397, 526] on p "Ticket" at bounding box center [400, 526] width 42 height 22
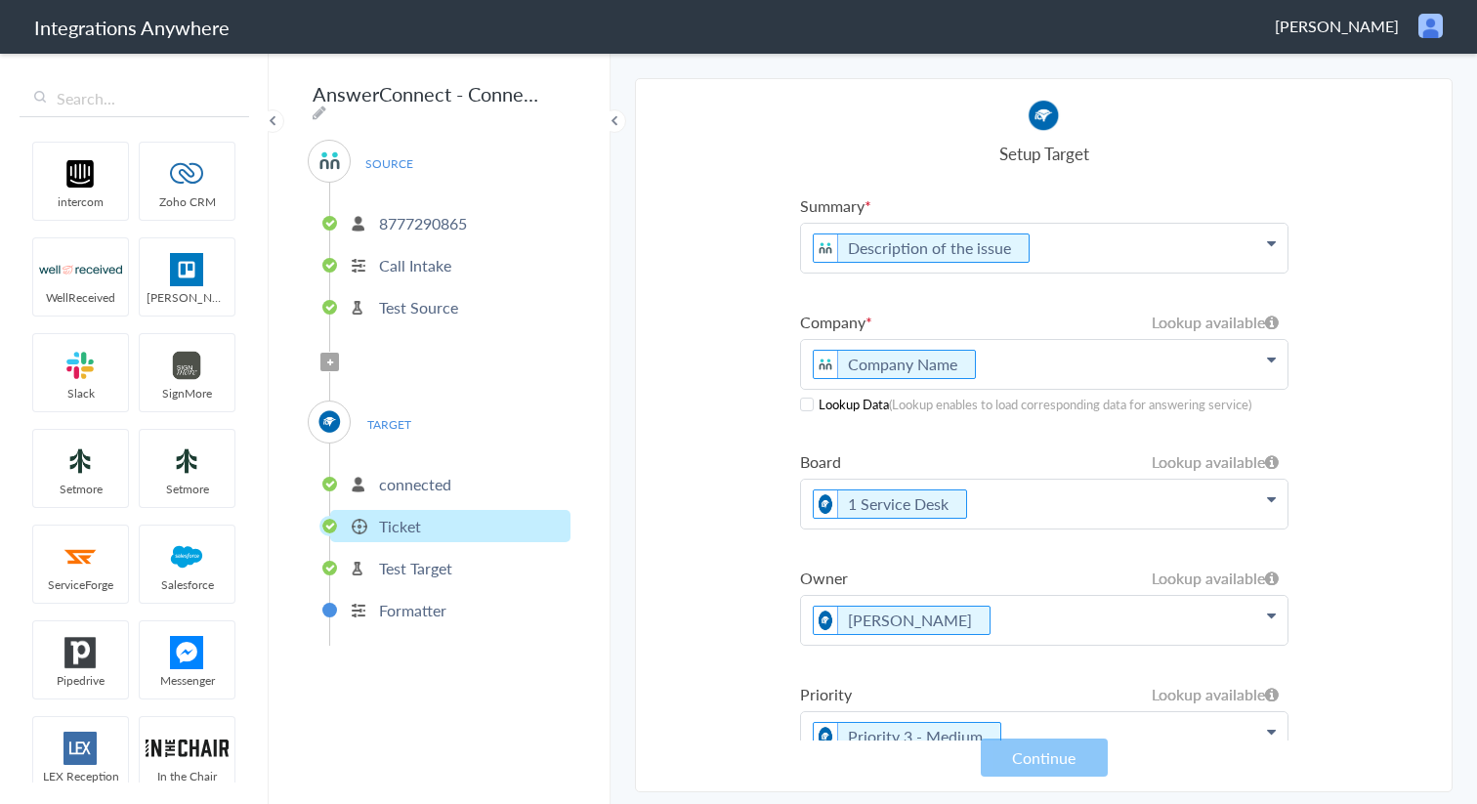
click at [808, 404] on span at bounding box center [807, 405] width 14 height 14
click at [1059, 752] on button "Continue" at bounding box center [1044, 758] width 127 height 38
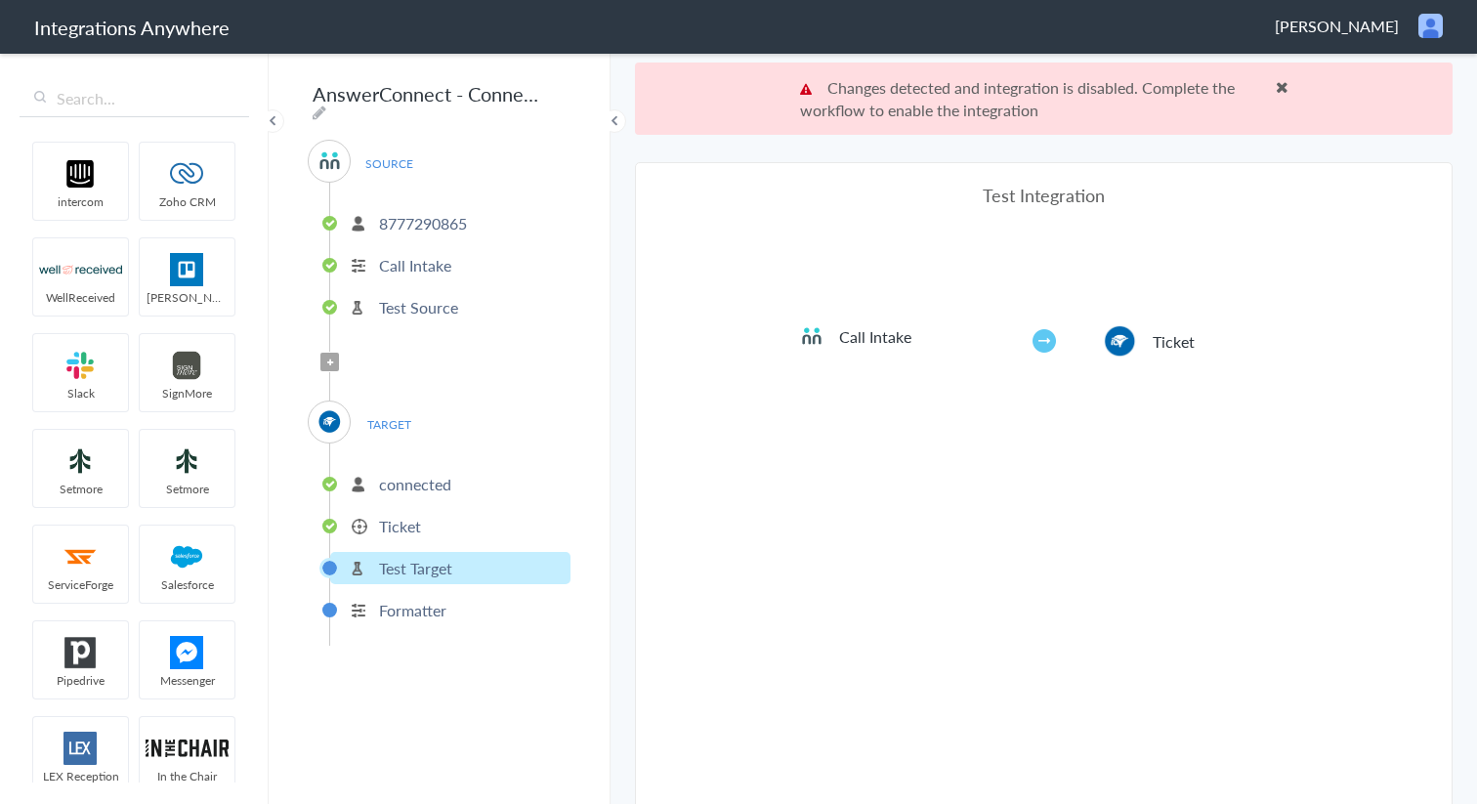
scroll to position [72, 0]
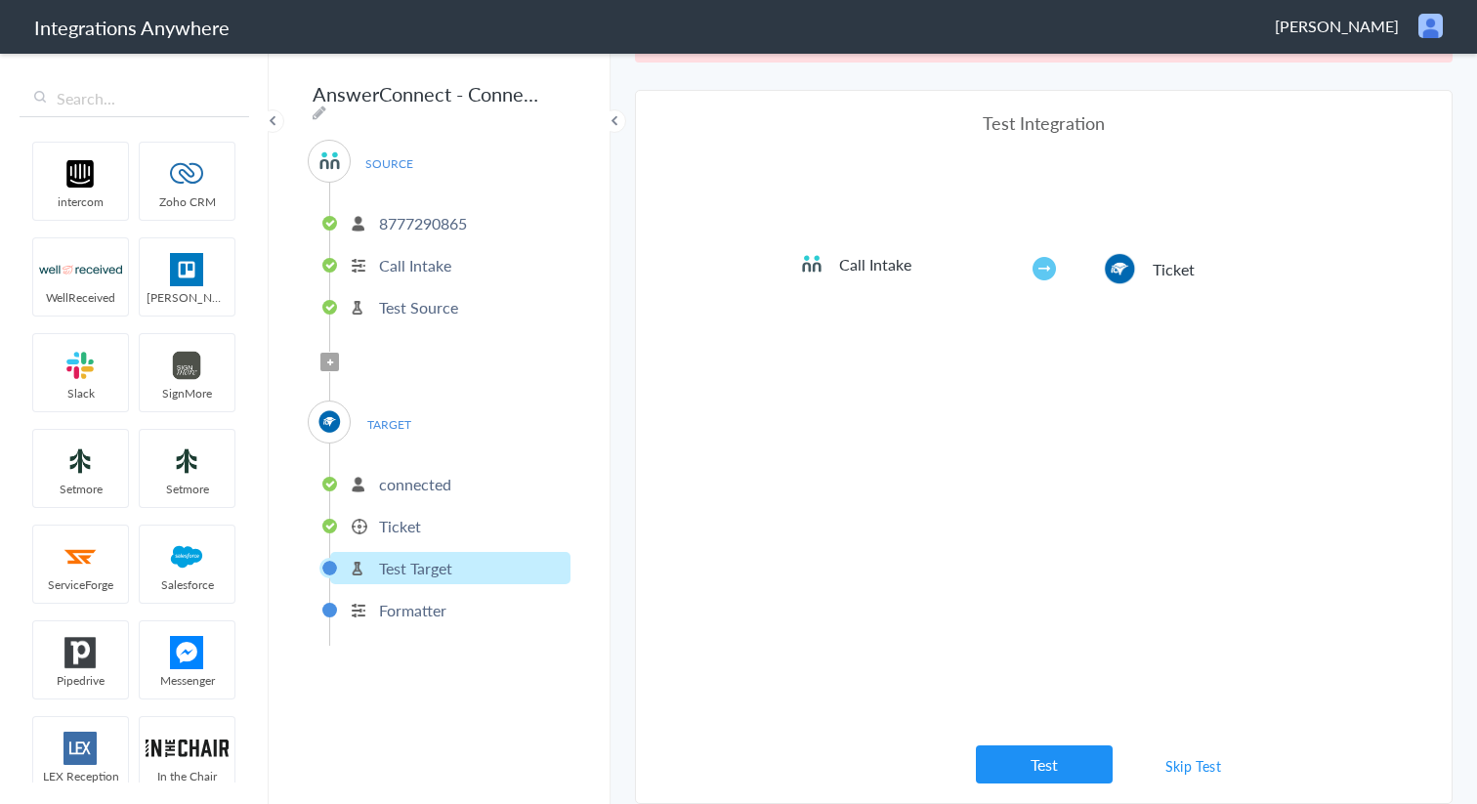
click at [1208, 770] on link "Skip Test" at bounding box center [1194, 766] width 104 height 35
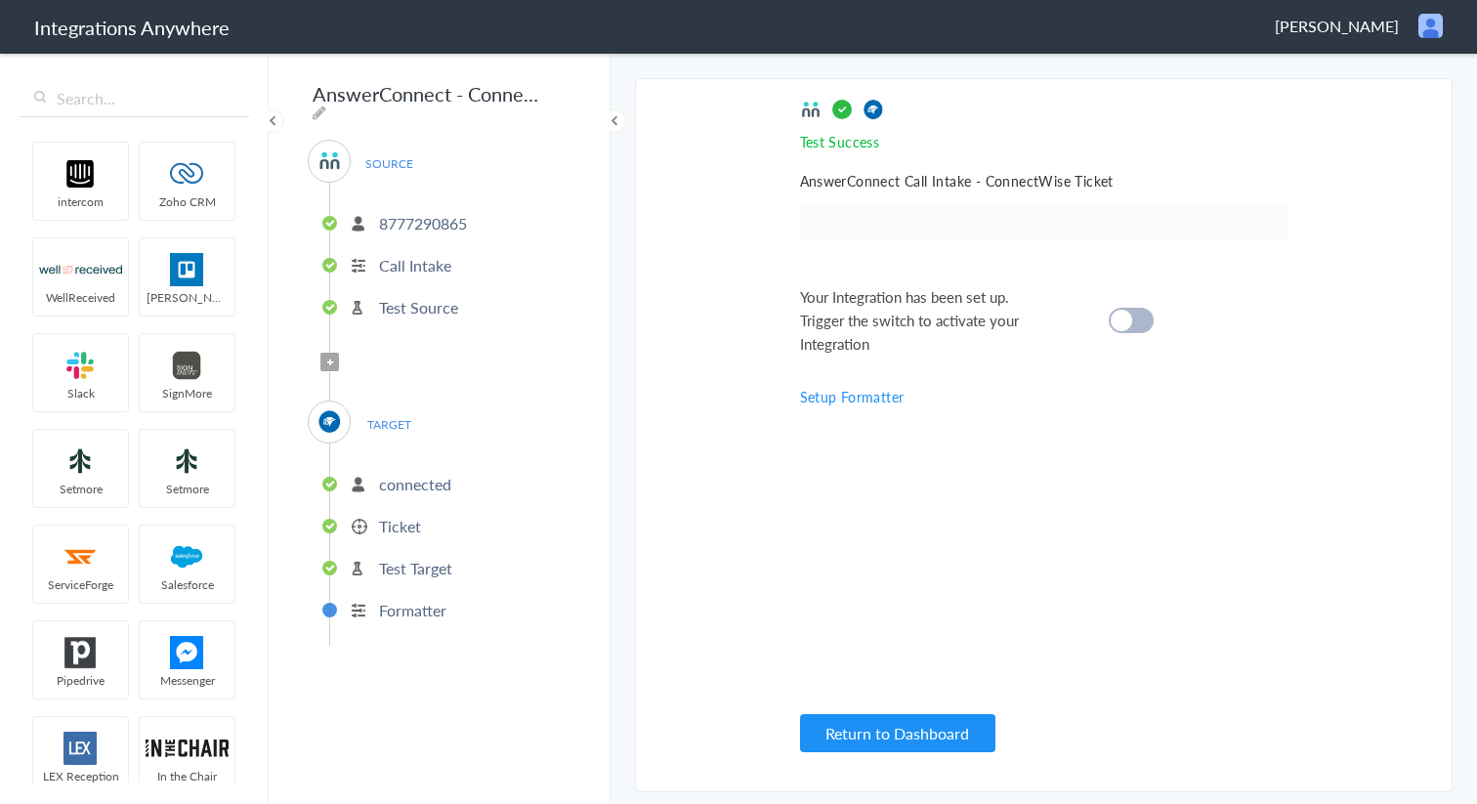
scroll to position [0, 0]
click at [1133, 318] on div at bounding box center [1131, 320] width 45 height 25
click at [934, 732] on button "Return to Dashboard" at bounding box center [897, 733] width 195 height 38
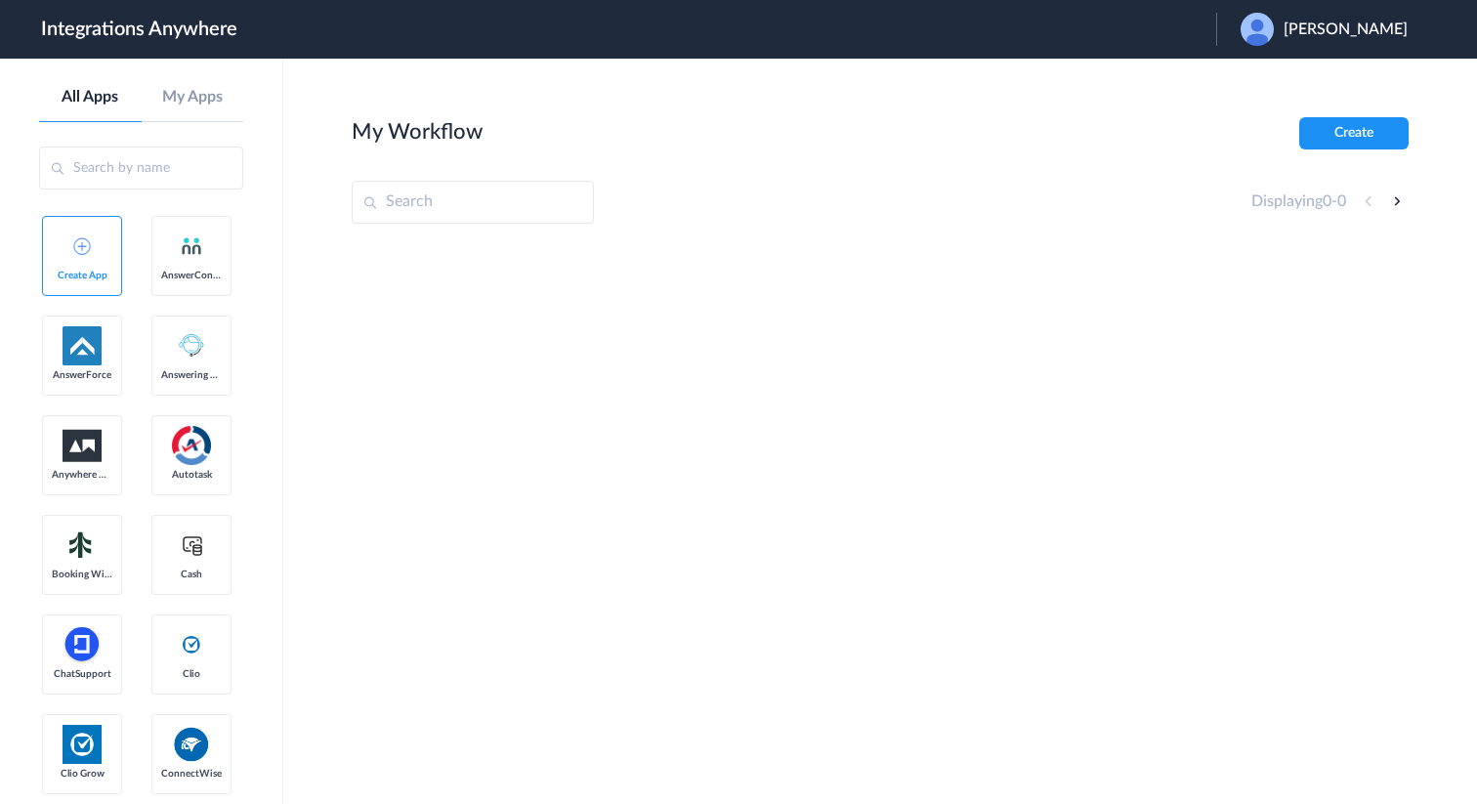
click at [1336, 38] on span "[PERSON_NAME]" at bounding box center [1346, 30] width 124 height 19
click at [1303, 84] on li "Logout" at bounding box center [1322, 80] width 211 height 36
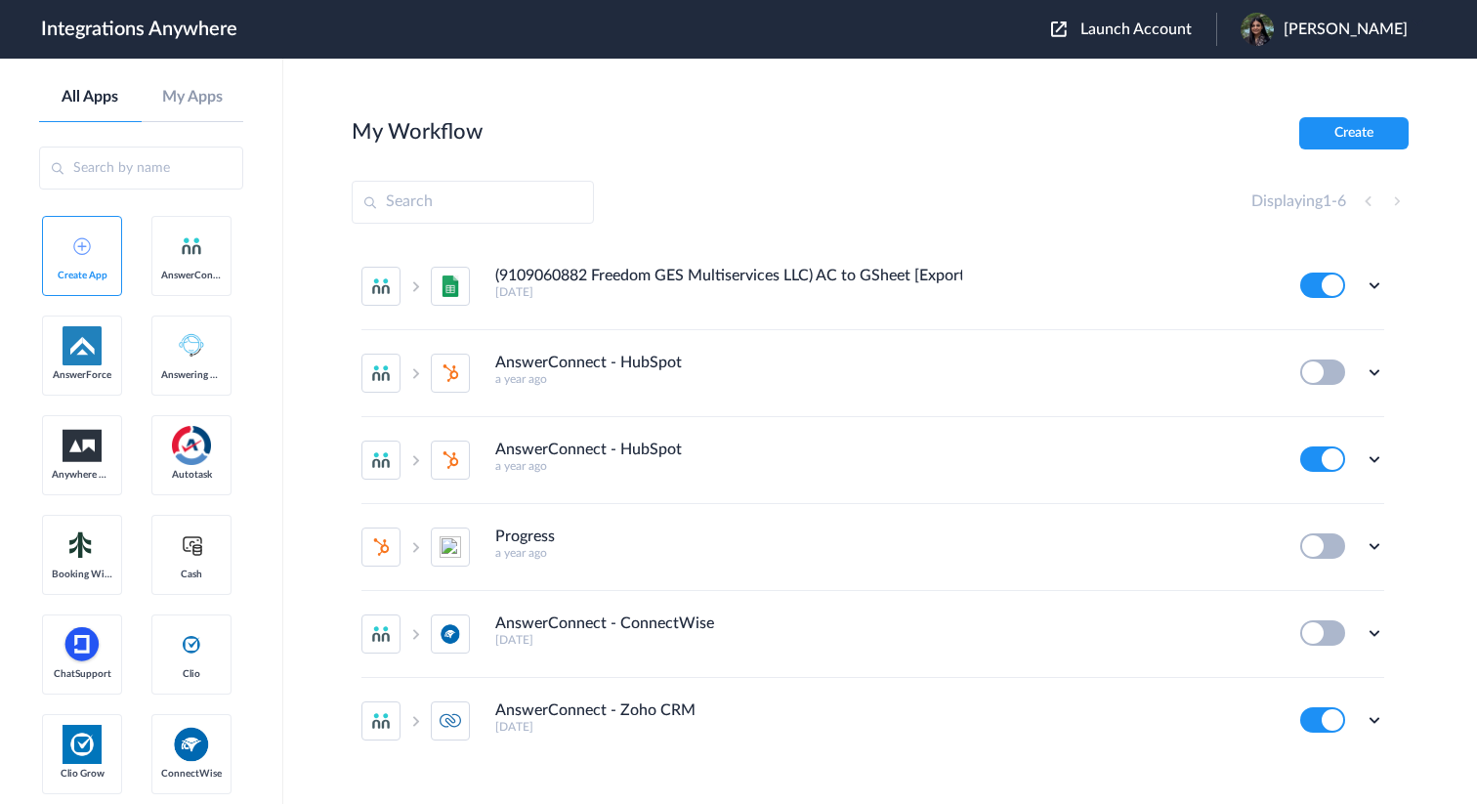
click at [1175, 32] on span "Launch Account" at bounding box center [1136, 29] width 111 height 16
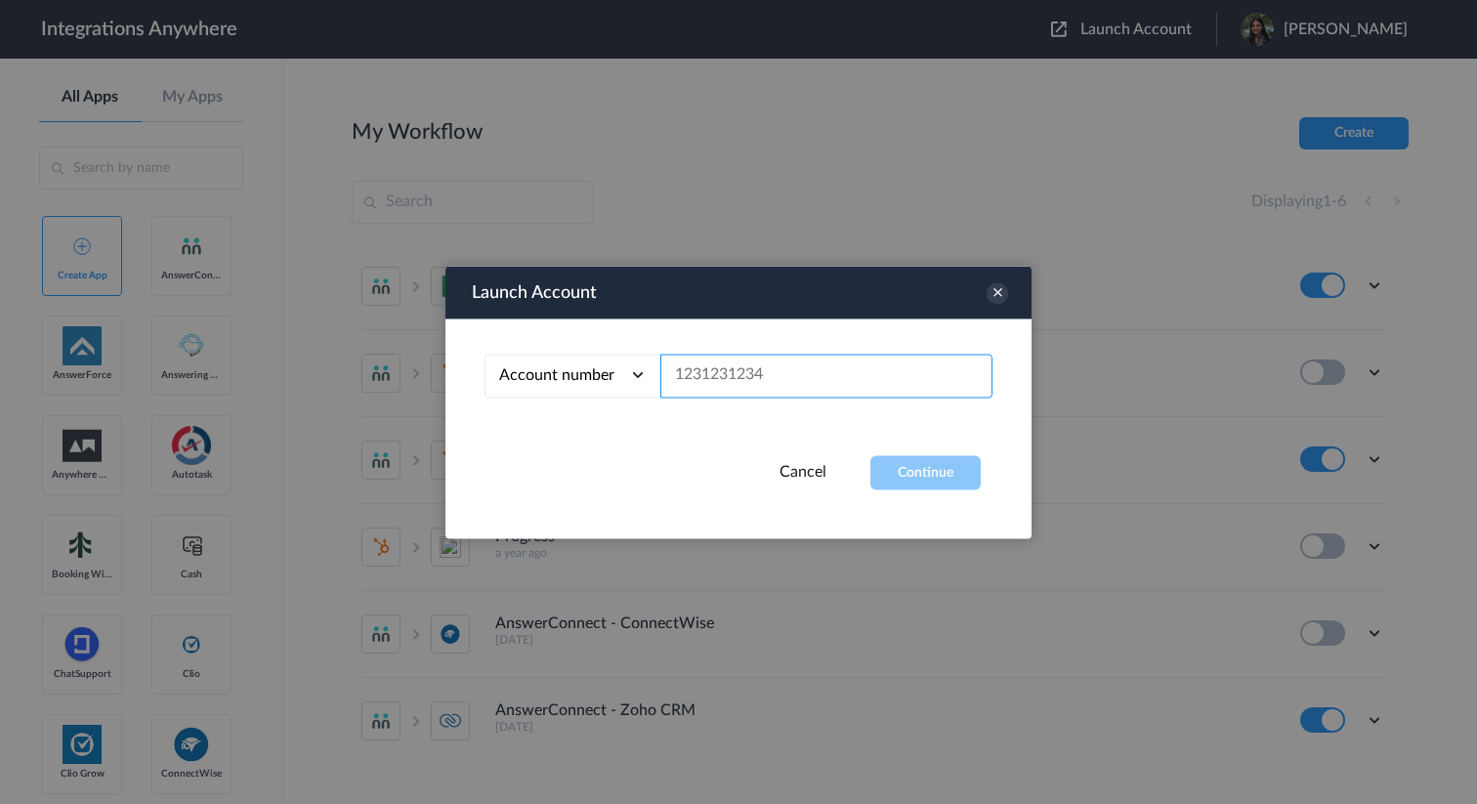
click at [737, 377] on input "text" at bounding box center [827, 376] width 332 height 44
paste input "XYZTestCompany"
click at [802, 384] on input "XYZTestCompany" at bounding box center [827, 376] width 332 height 44
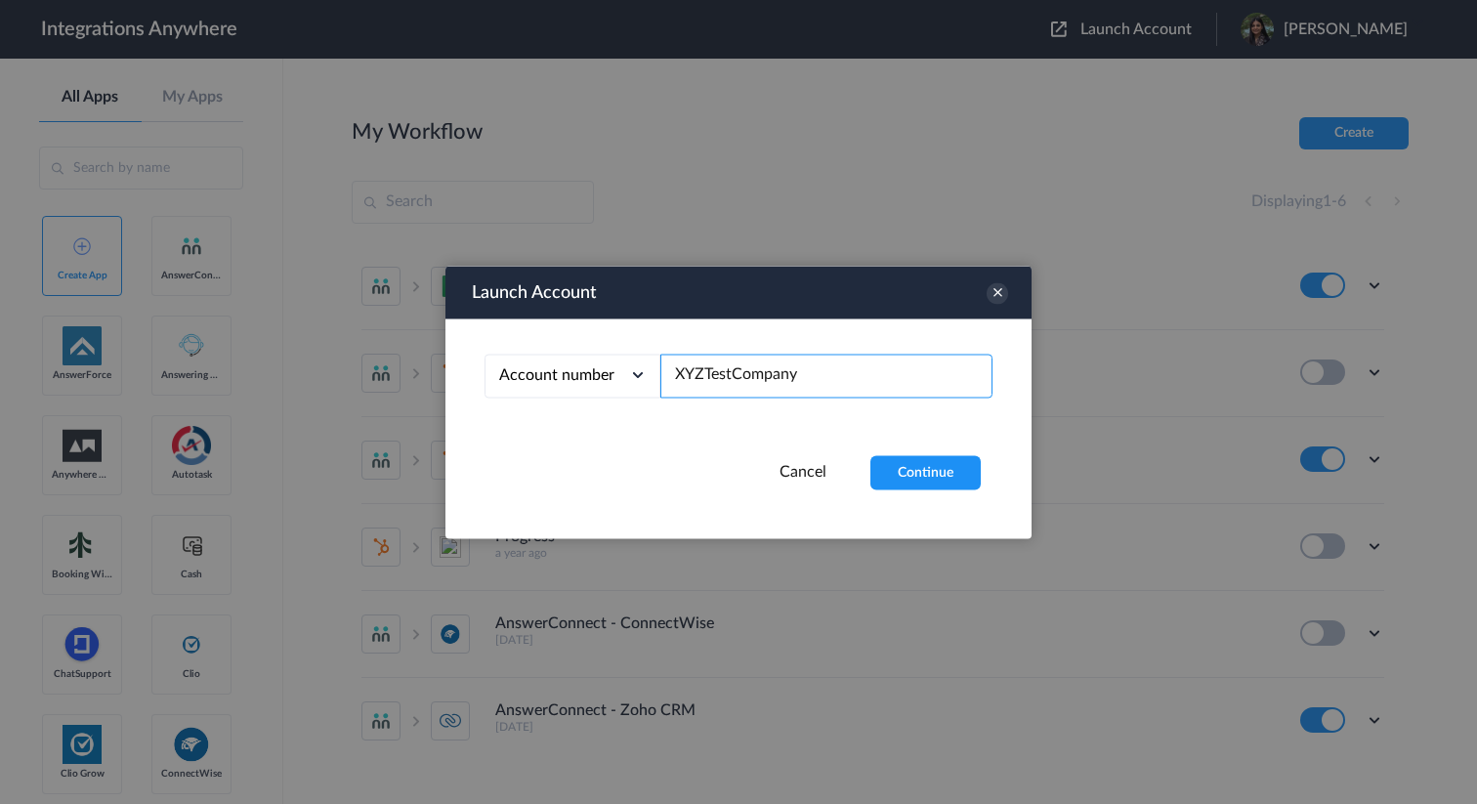
paste input "8777290865"
type input "8777290865"
click at [941, 464] on button "Continue" at bounding box center [926, 472] width 110 height 34
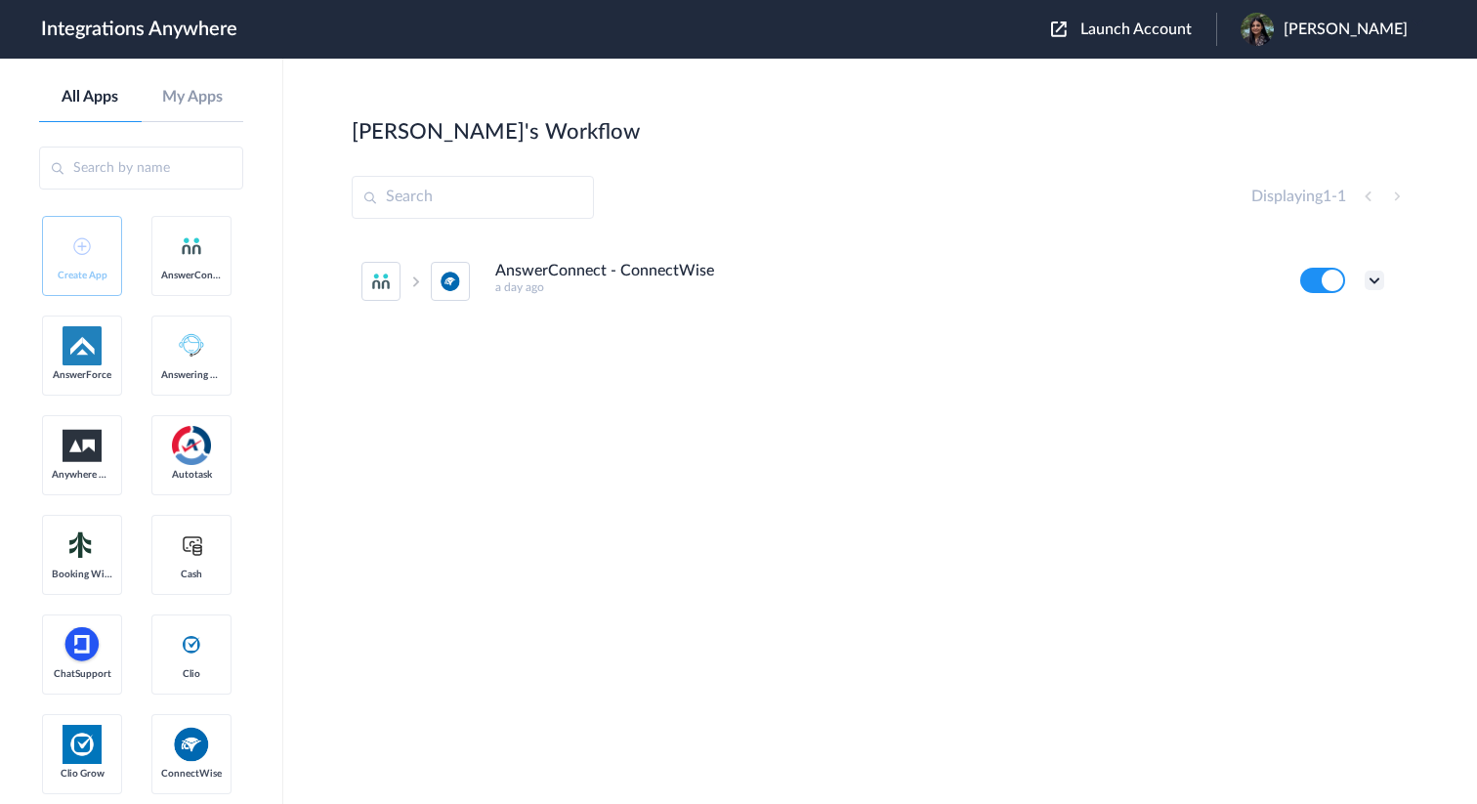
click at [1377, 281] on icon at bounding box center [1375, 281] width 20 height 20
click at [1330, 331] on li "Edit" at bounding box center [1321, 326] width 127 height 36
click at [1375, 287] on icon at bounding box center [1375, 281] width 20 height 20
click at [1343, 355] on link "Task history" at bounding box center [1319, 362] width 94 height 14
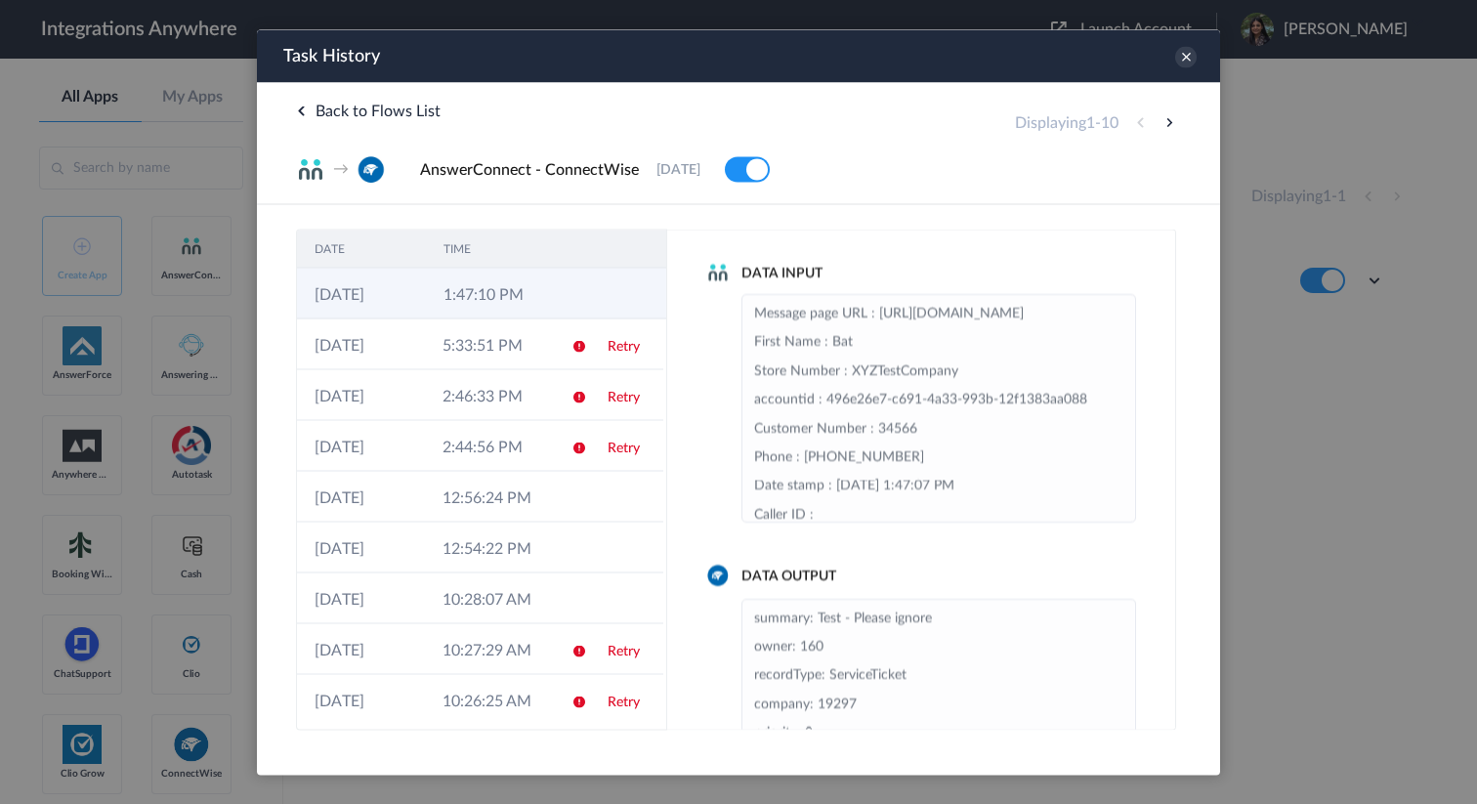
click at [592, 278] on td at bounding box center [629, 293] width 74 height 51
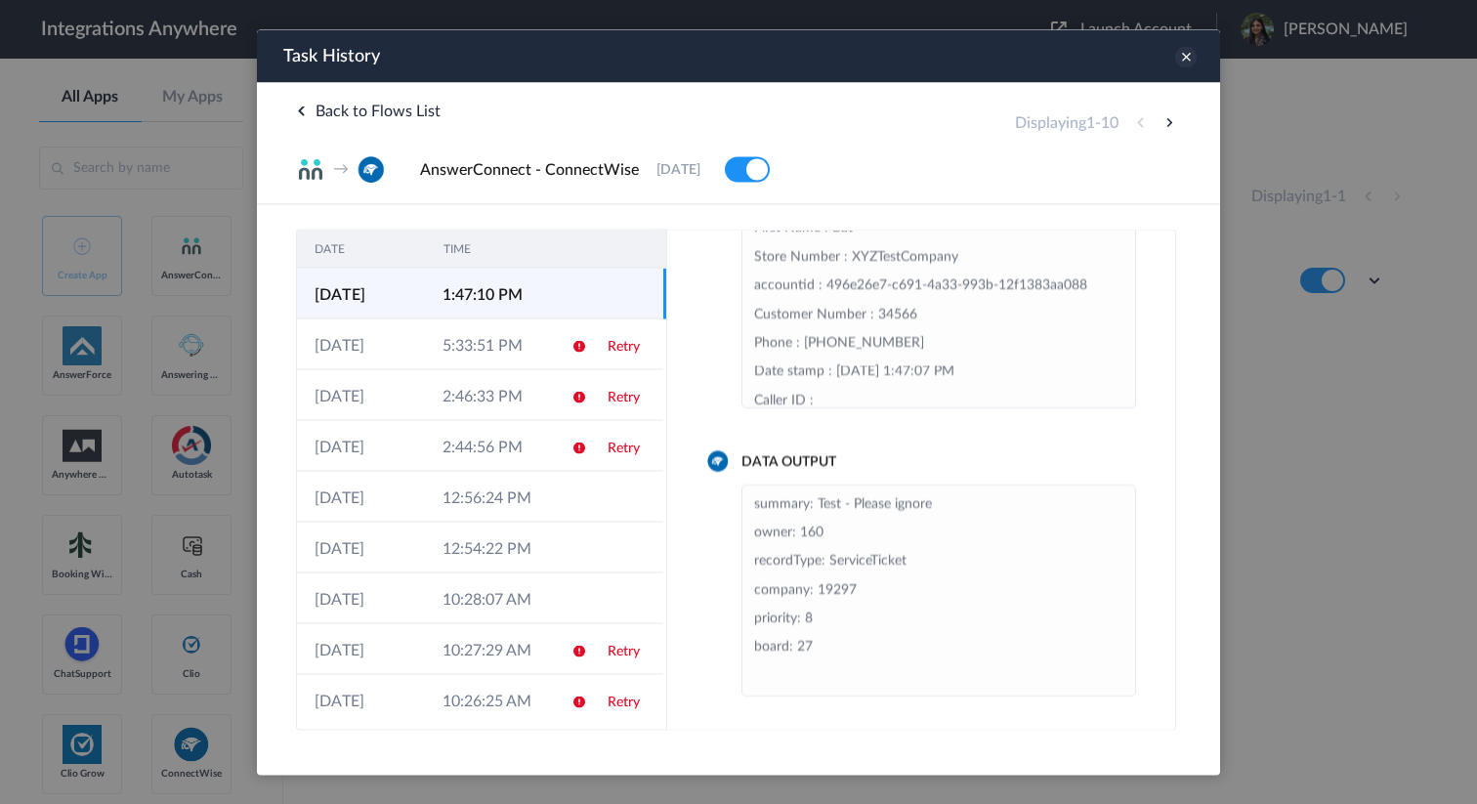
click at [1183, 60] on icon at bounding box center [1186, 56] width 21 height 21
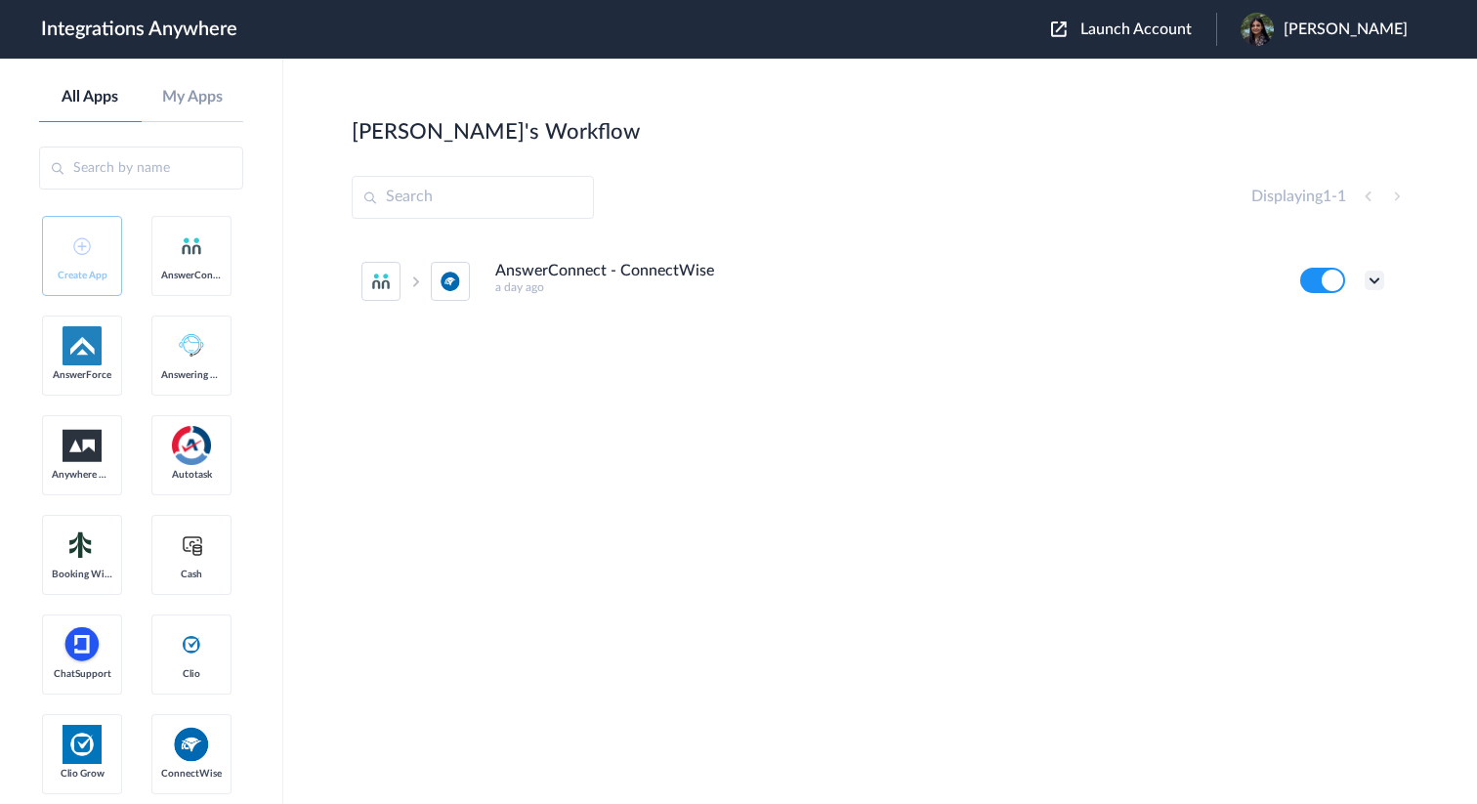
click at [1372, 279] on icon at bounding box center [1375, 281] width 20 height 20
click at [1330, 326] on li "Edit" at bounding box center [1321, 326] width 127 height 36
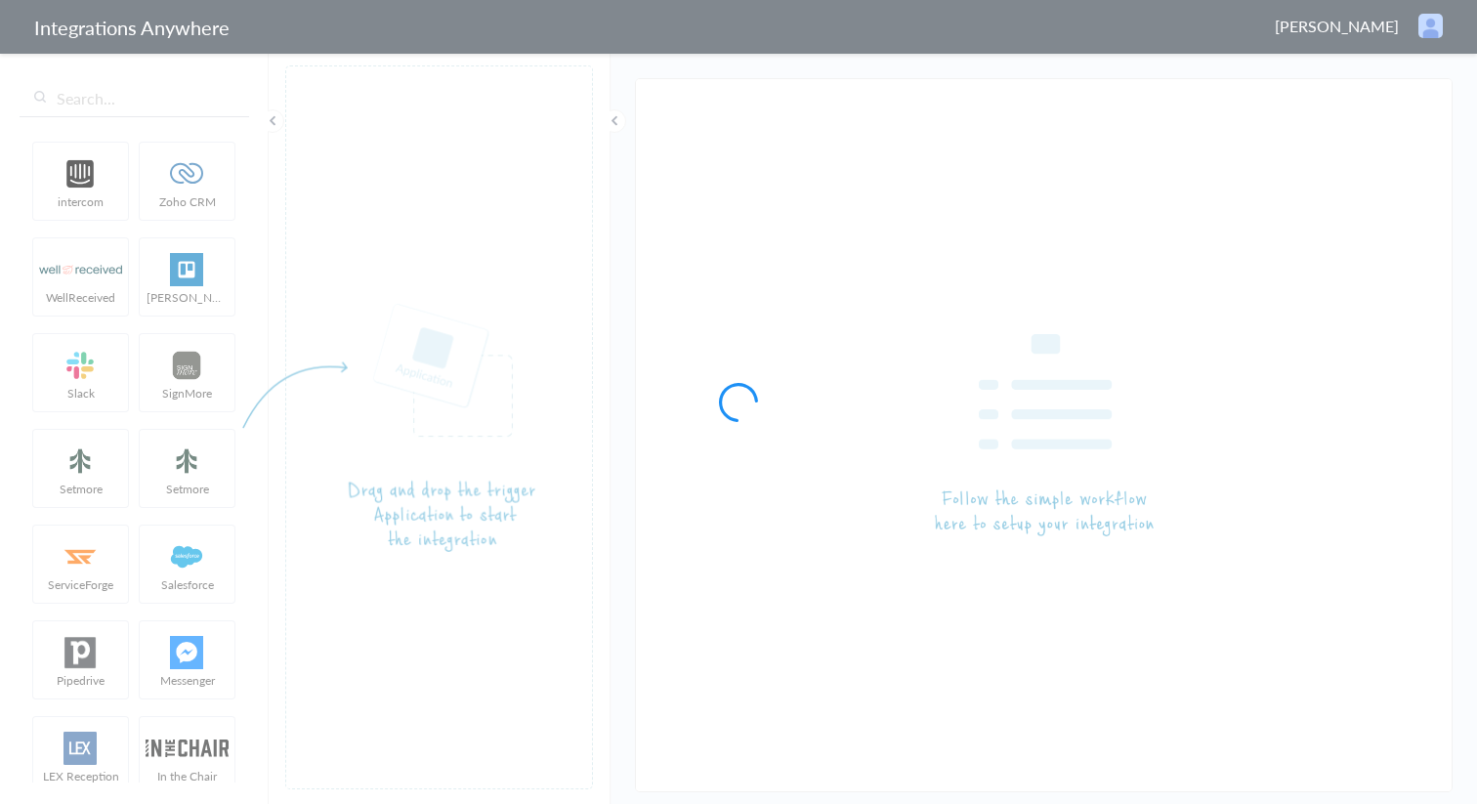
type input "AnswerConnect - ConnectWise"
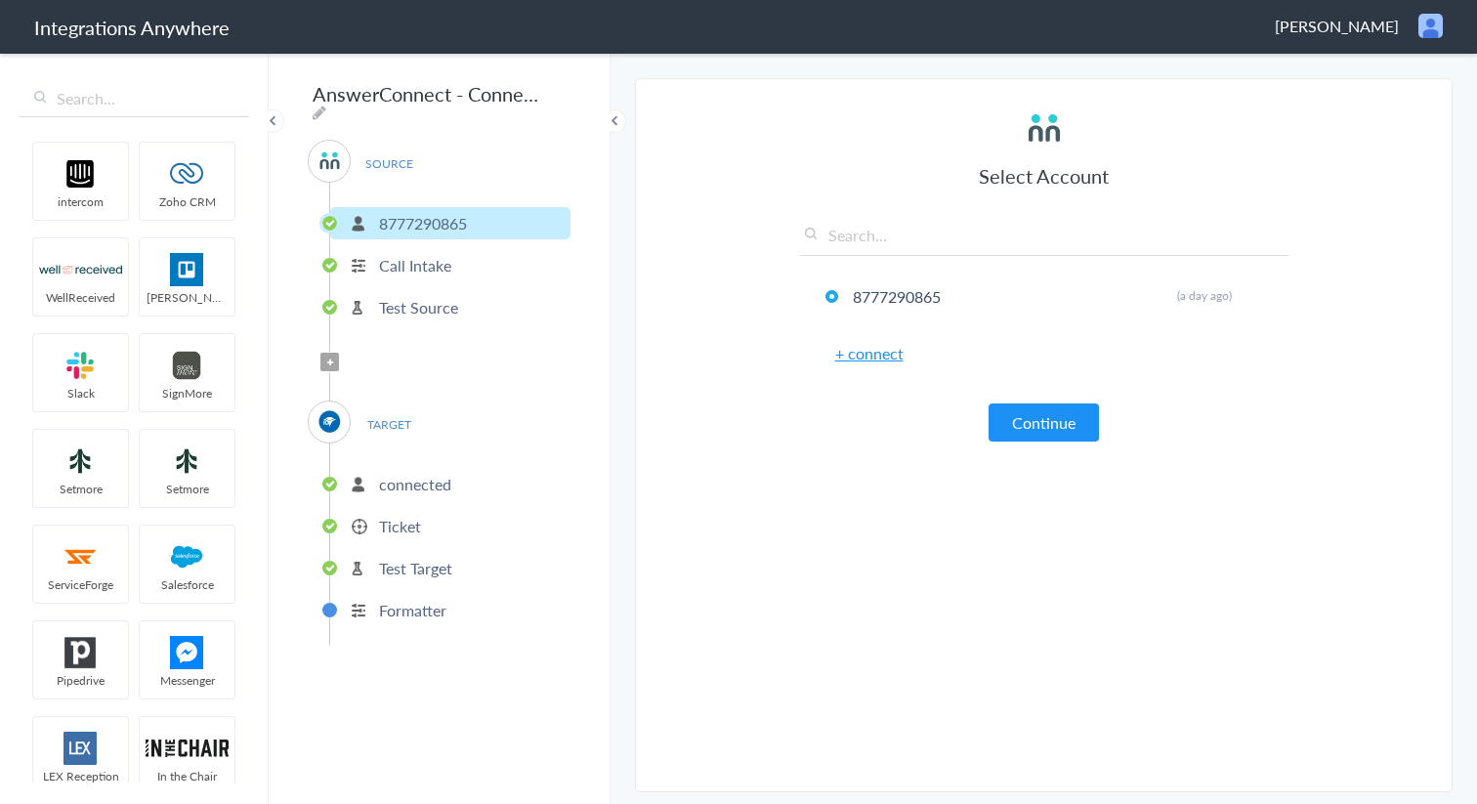
click at [409, 557] on p "Test Target" at bounding box center [415, 568] width 73 height 22
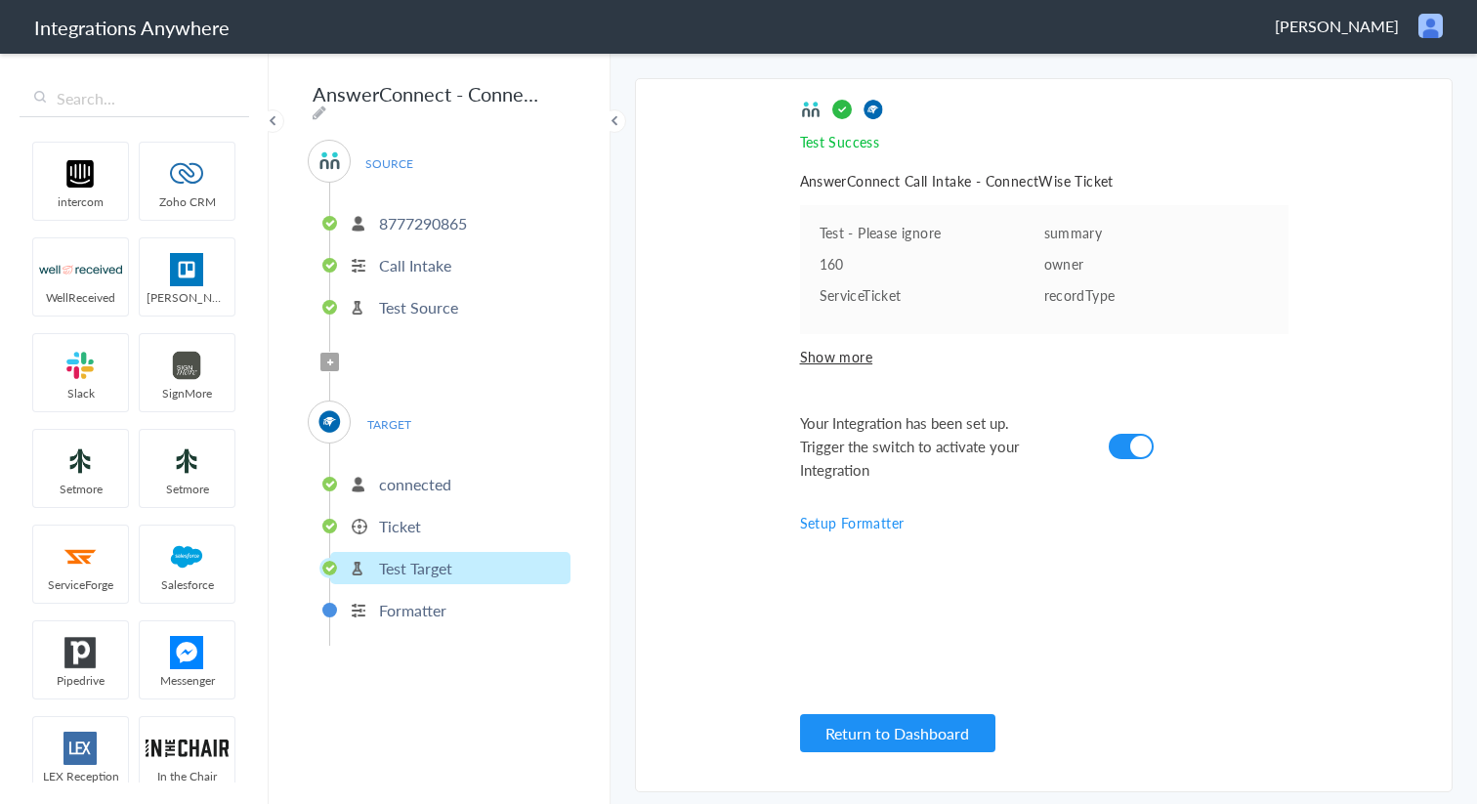
click at [400, 530] on p "Ticket" at bounding box center [400, 526] width 42 height 22
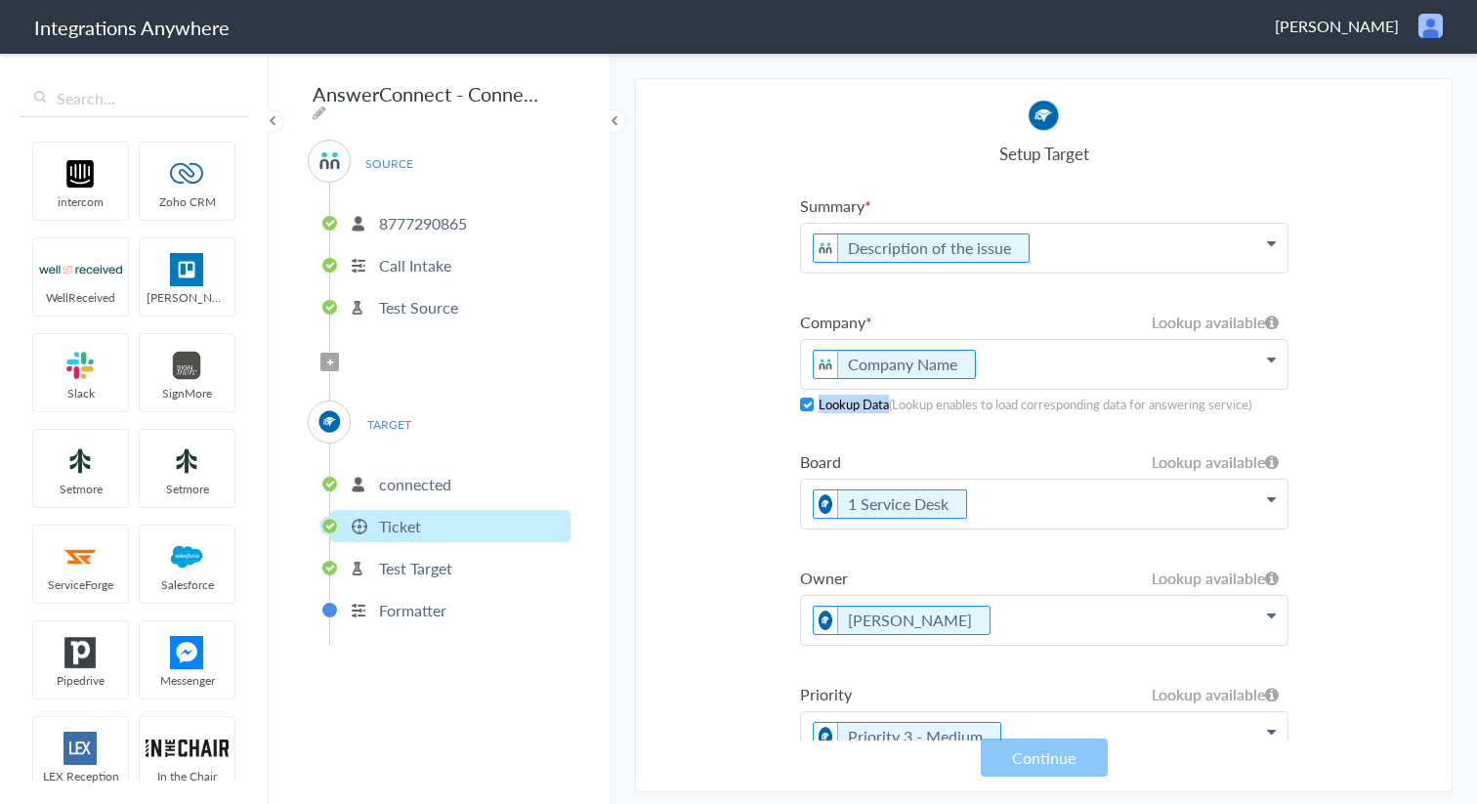
drag, startPoint x: 891, startPoint y: 406, endPoint x: 1238, endPoint y: 391, distance: 347.2
click at [1238, 394] on li "Company Lookup available Lookup available Company Name ConnectWise AnswerConnec…" at bounding box center [1044, 362] width 489 height 103
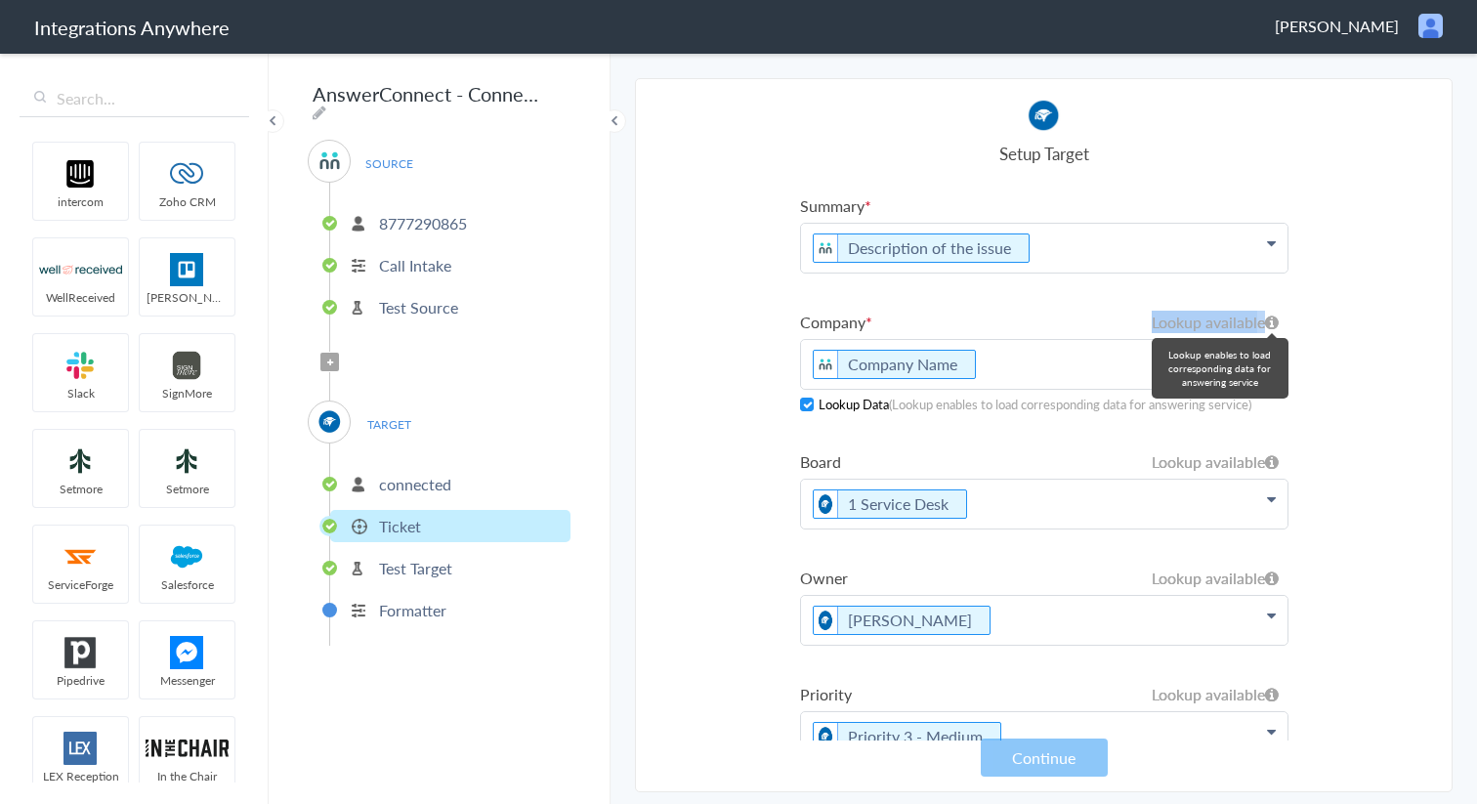
drag, startPoint x: 1133, startPoint y: 322, endPoint x: 1255, endPoint y: 322, distance: 122.1
click at [1255, 322] on li "Company Lookup available Lookup available Company Name ConnectWise AnswerConnec…" at bounding box center [1044, 362] width 489 height 103
click at [1358, 365] on section "Select Account 8777290865 Rename Delete (a day ago) + connect Continue Setup So…" at bounding box center [1044, 435] width 818 height 714
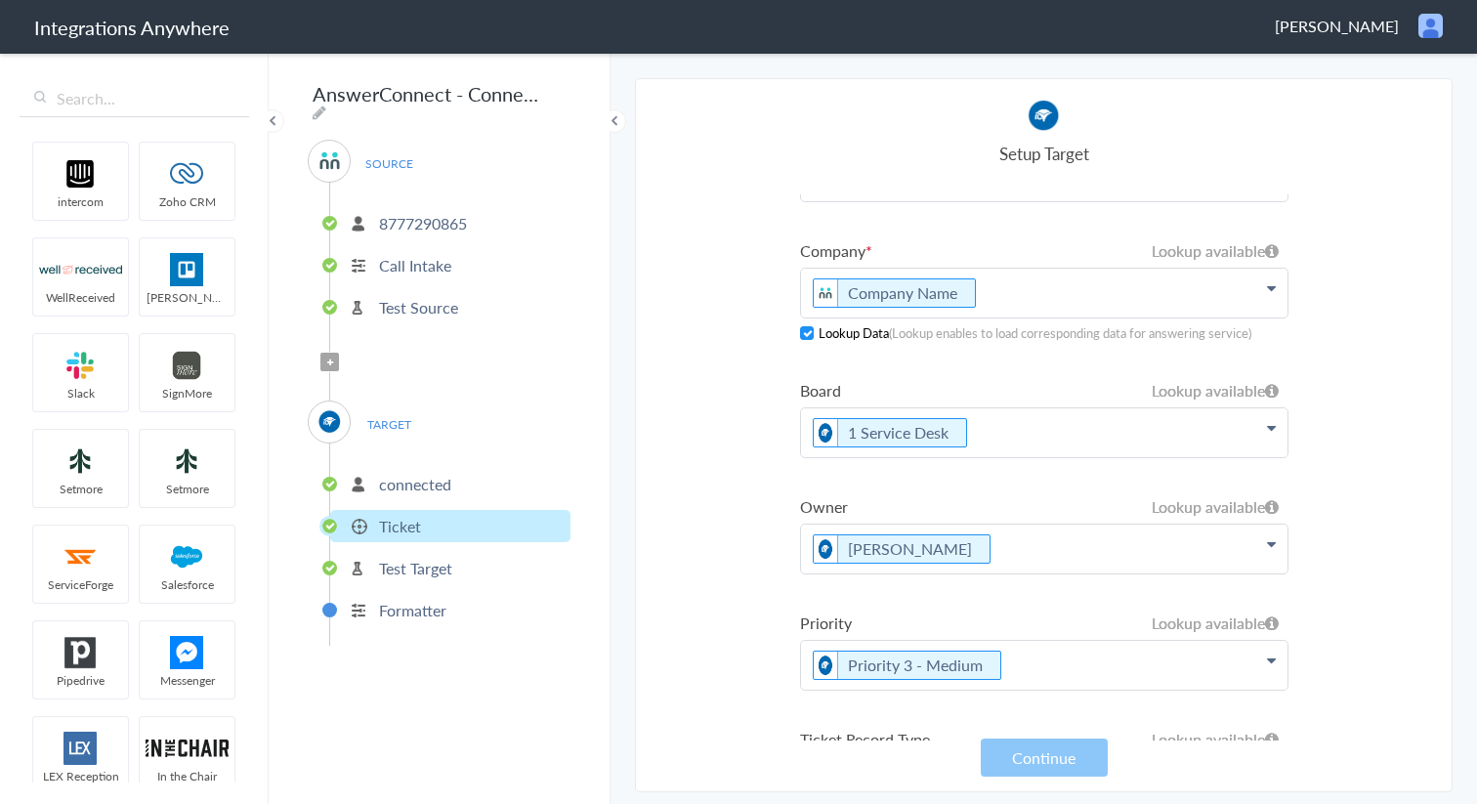
scroll to position [174, 0]
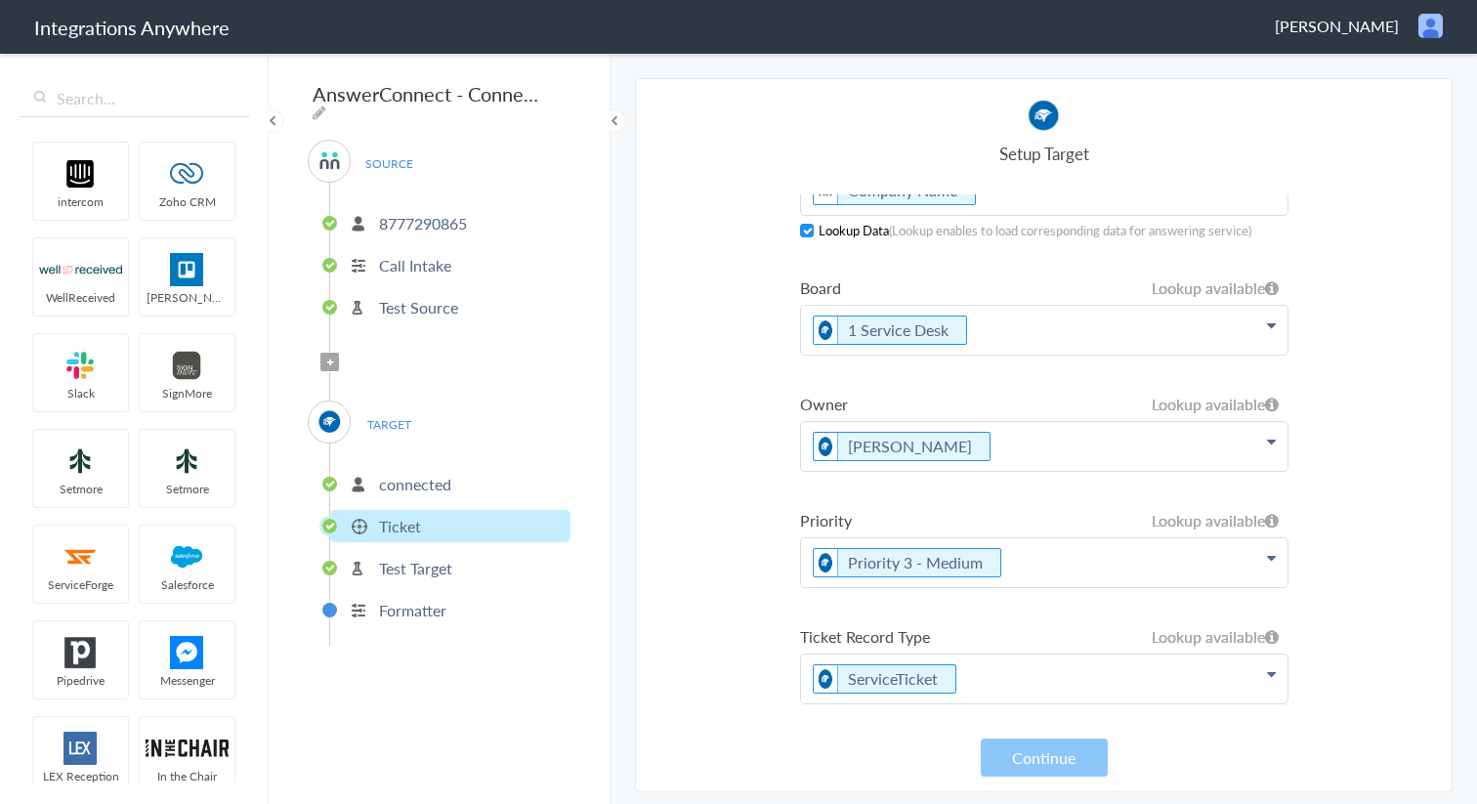
click at [1270, 77] on icon at bounding box center [1271, 70] width 9 height 16
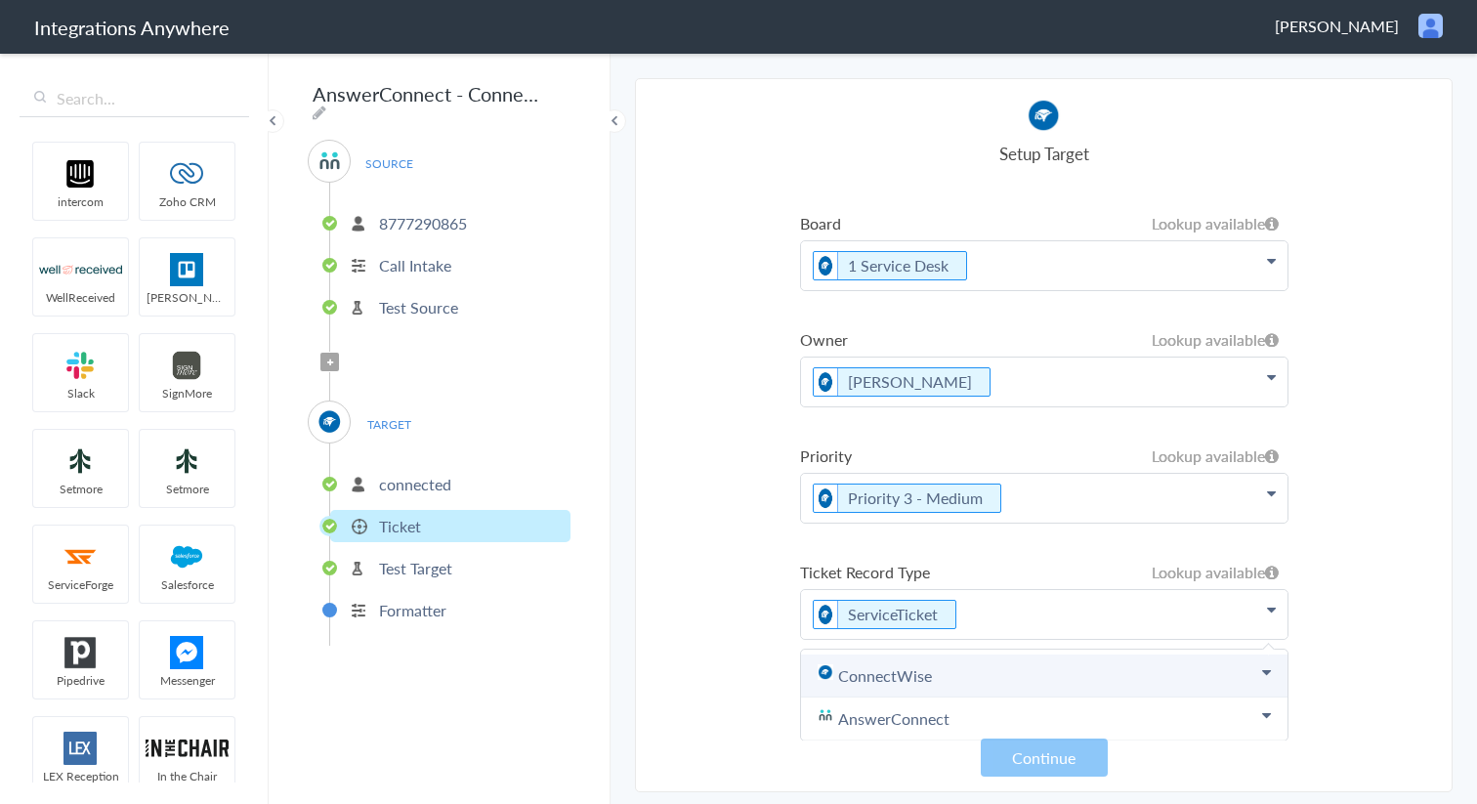
click at [0, 0] on link "ConnectWise" at bounding box center [0, 0] width 0 height 0
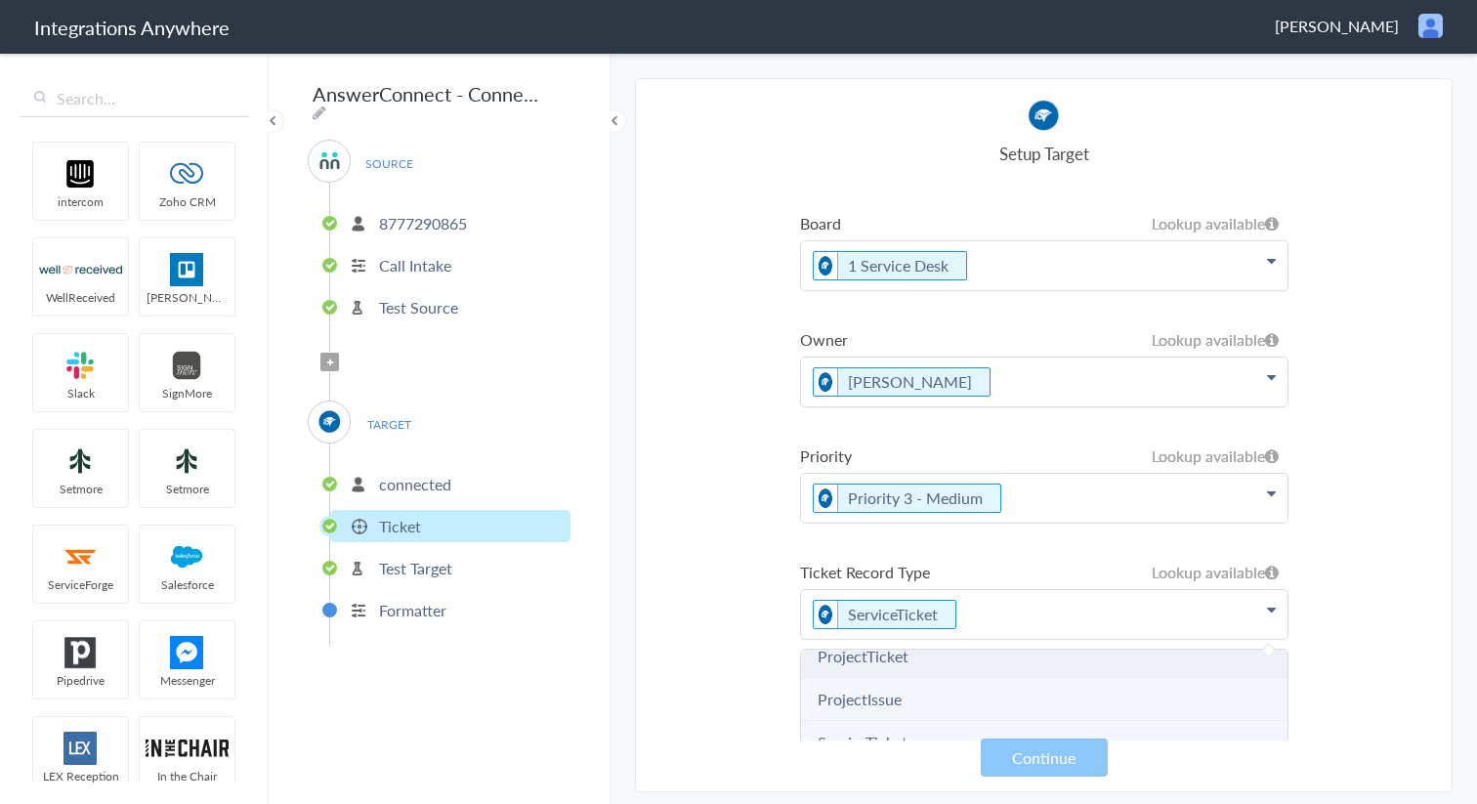
scroll to position [65, 0]
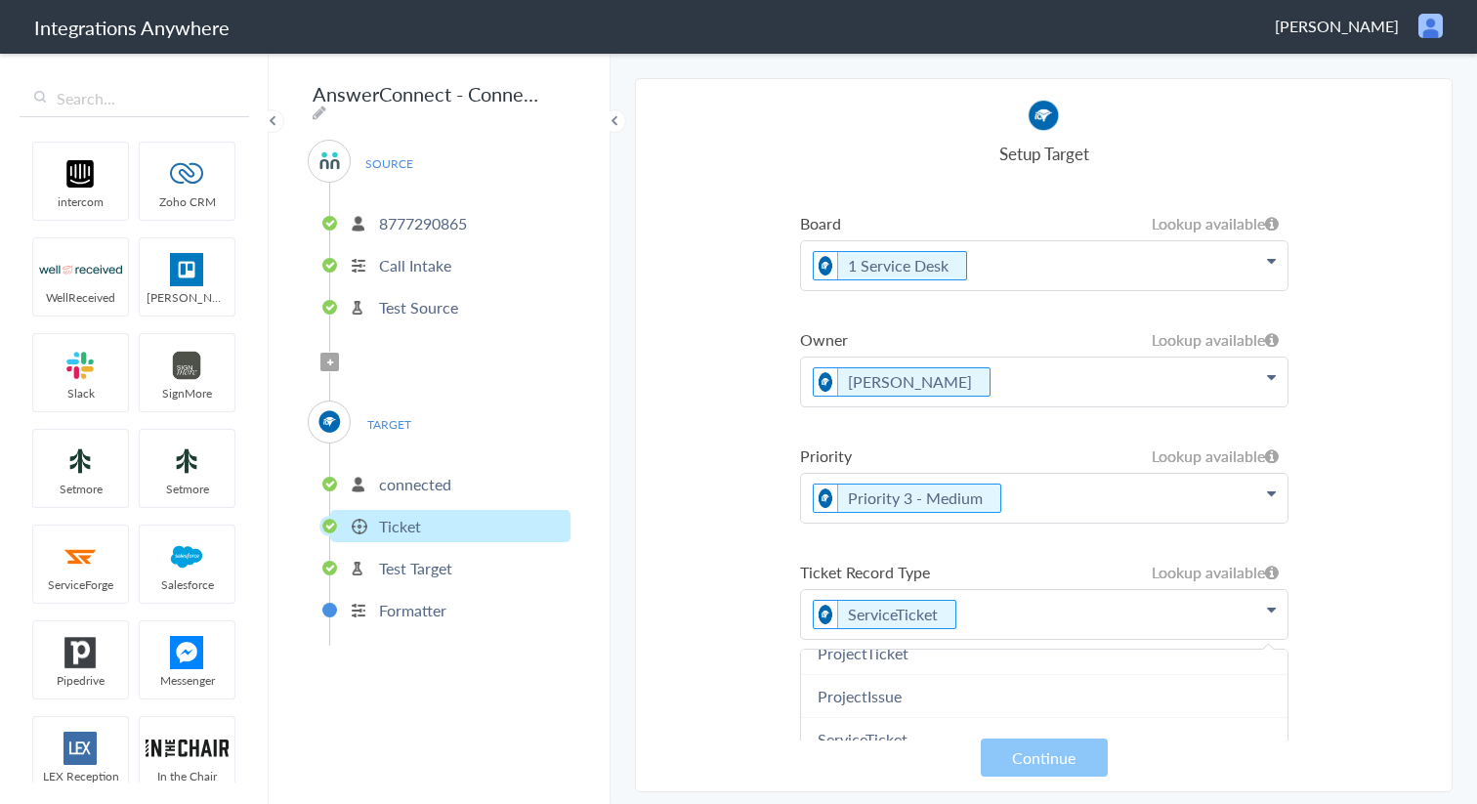
click at [1368, 660] on section "Select Account 8777290865 Rename Delete (a day ago) + connect Continue Setup So…" at bounding box center [1044, 435] width 818 height 714
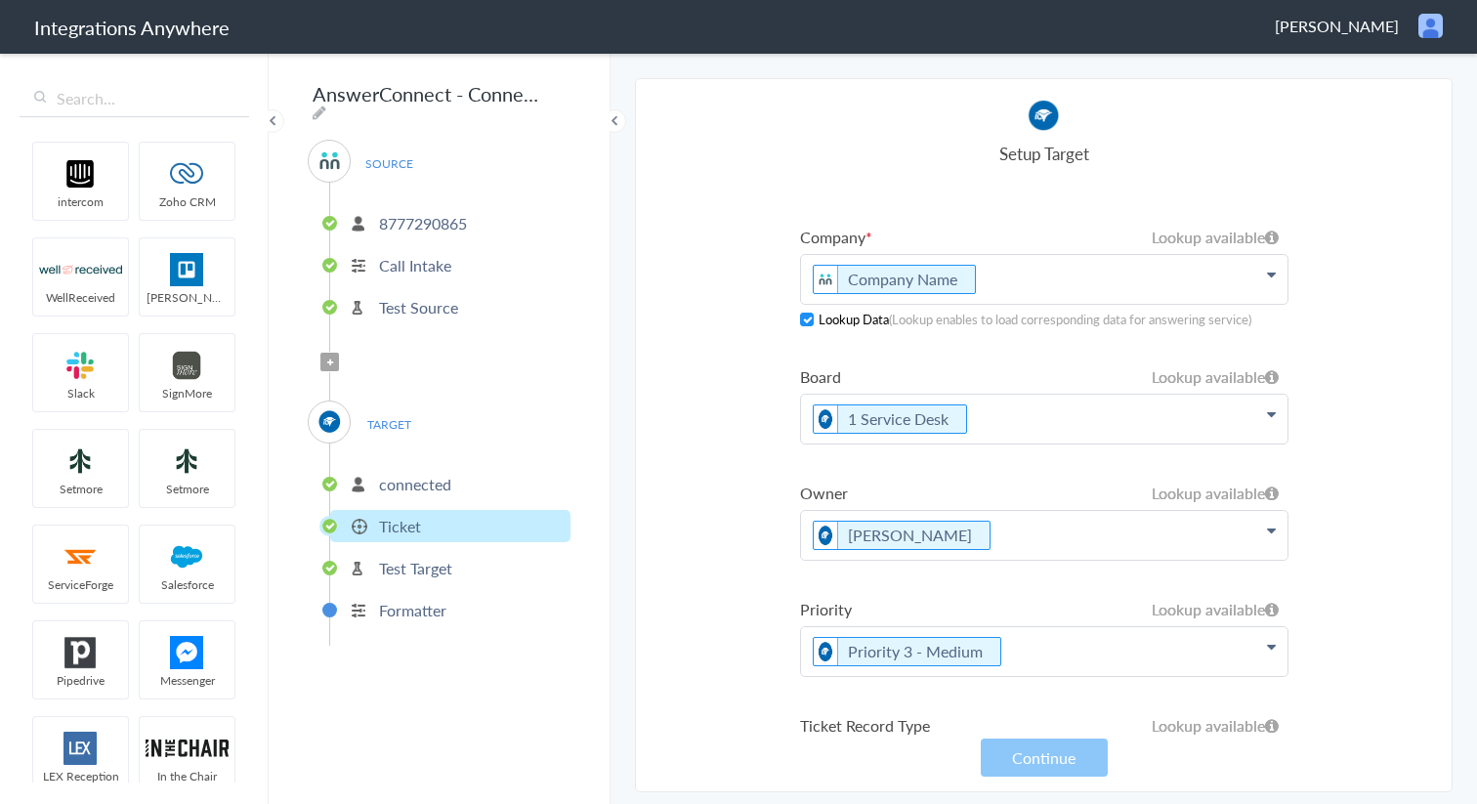
scroll to position [0, 0]
